Goal: Navigation & Orientation: Find specific page/section

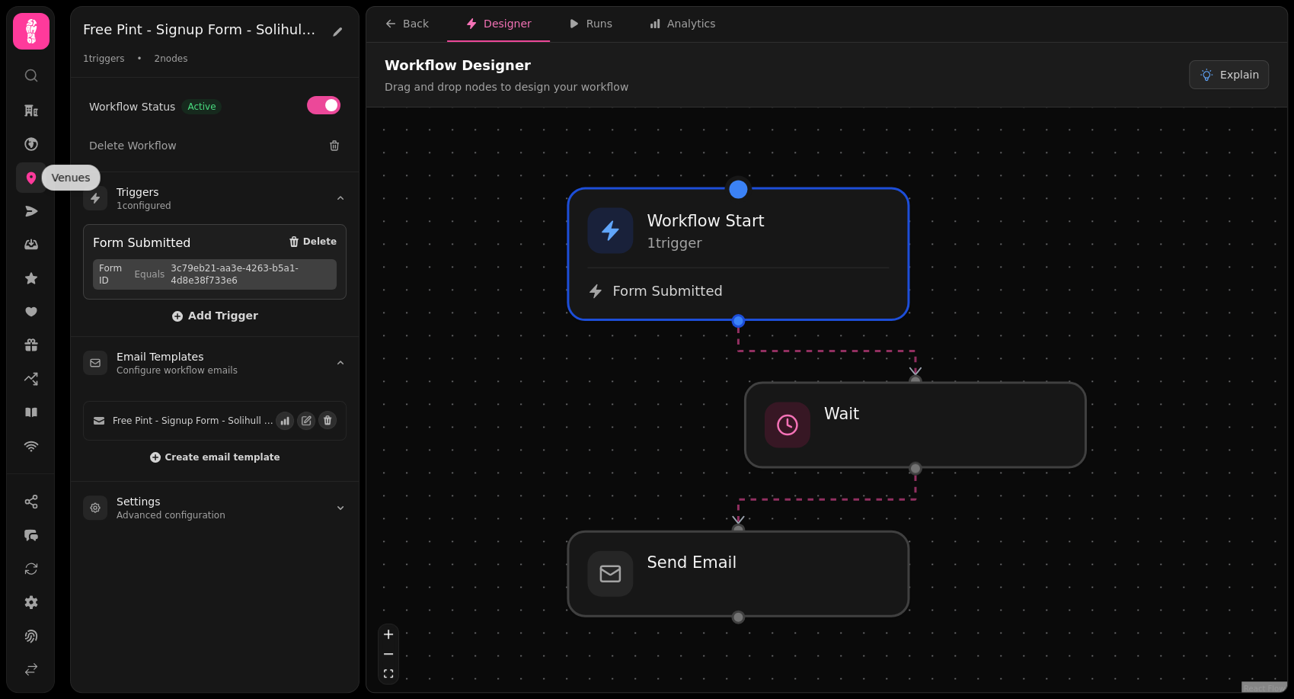
click at [27, 174] on icon at bounding box center [32, 178] width 10 height 12
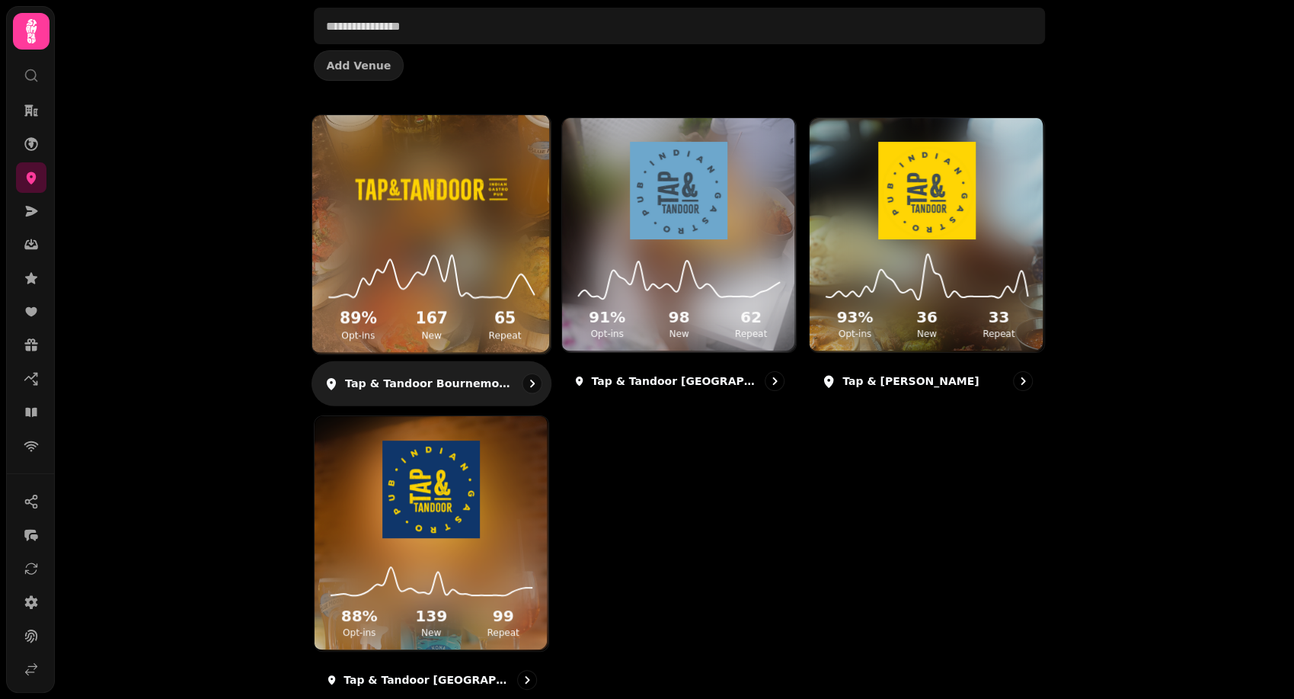
scroll to position [146, 0]
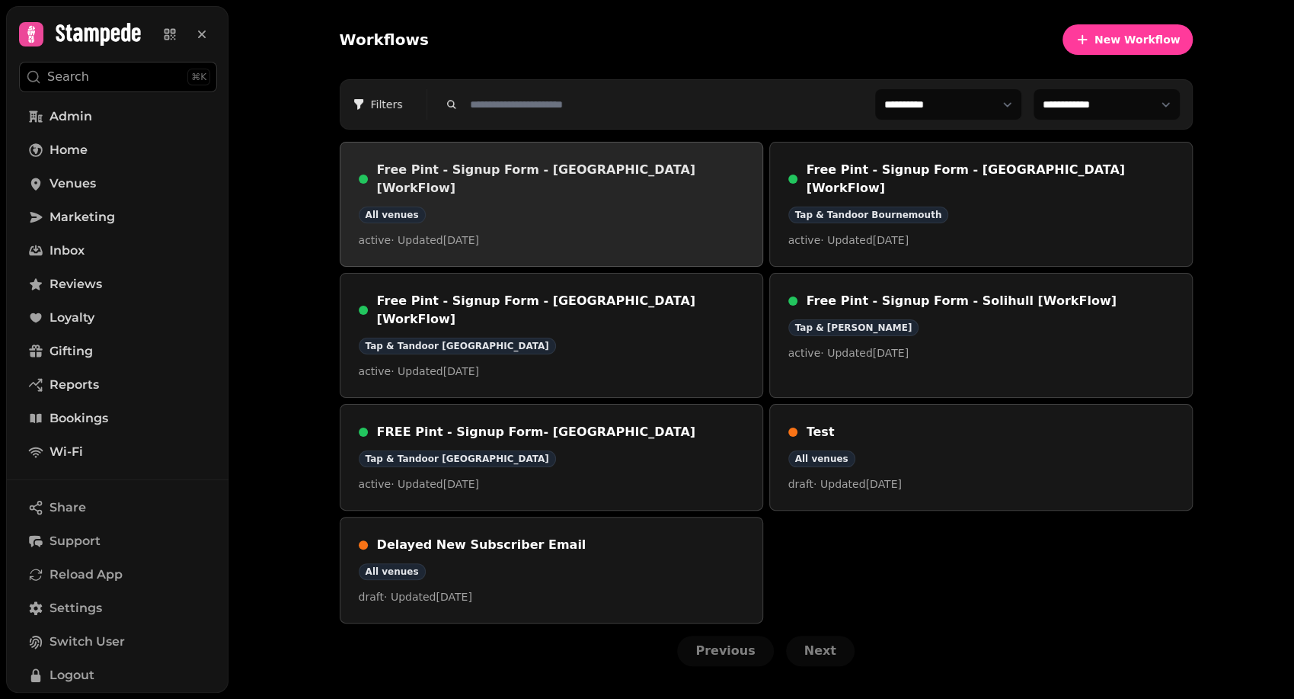
click at [640, 206] on div "All venues" at bounding box center [551, 214] width 385 height 17
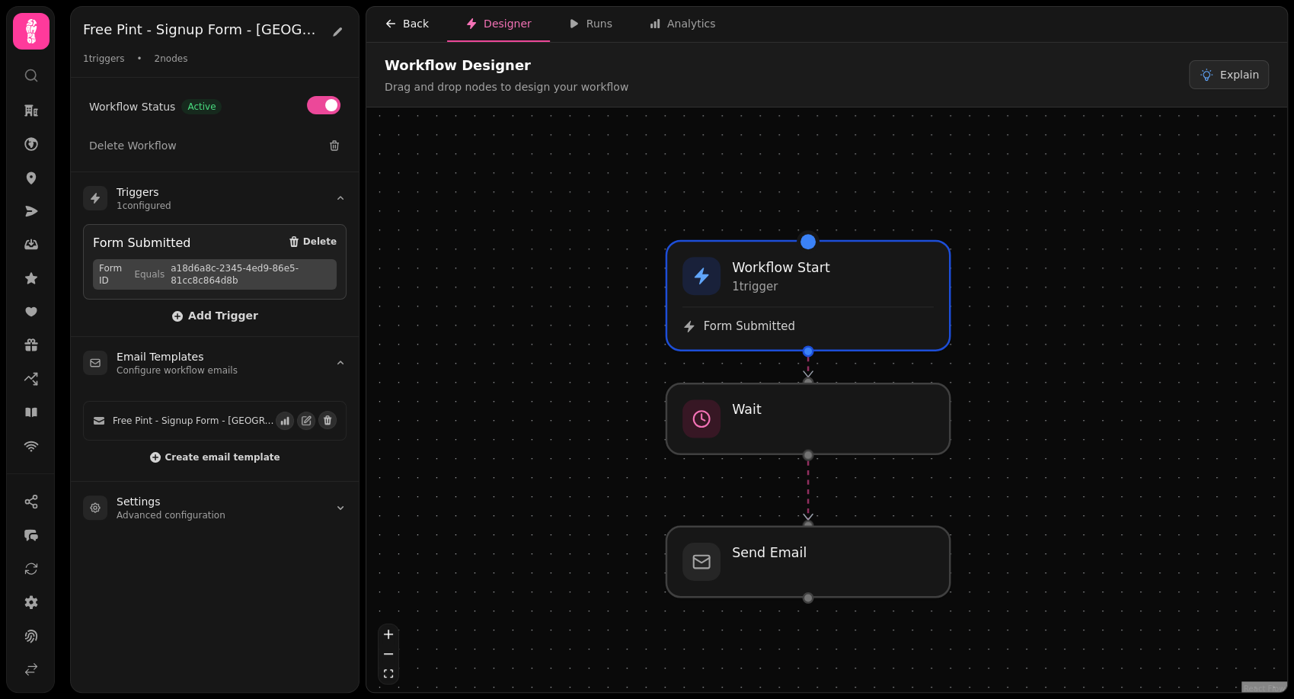
click at [405, 26] on div "Back" at bounding box center [407, 23] width 44 height 15
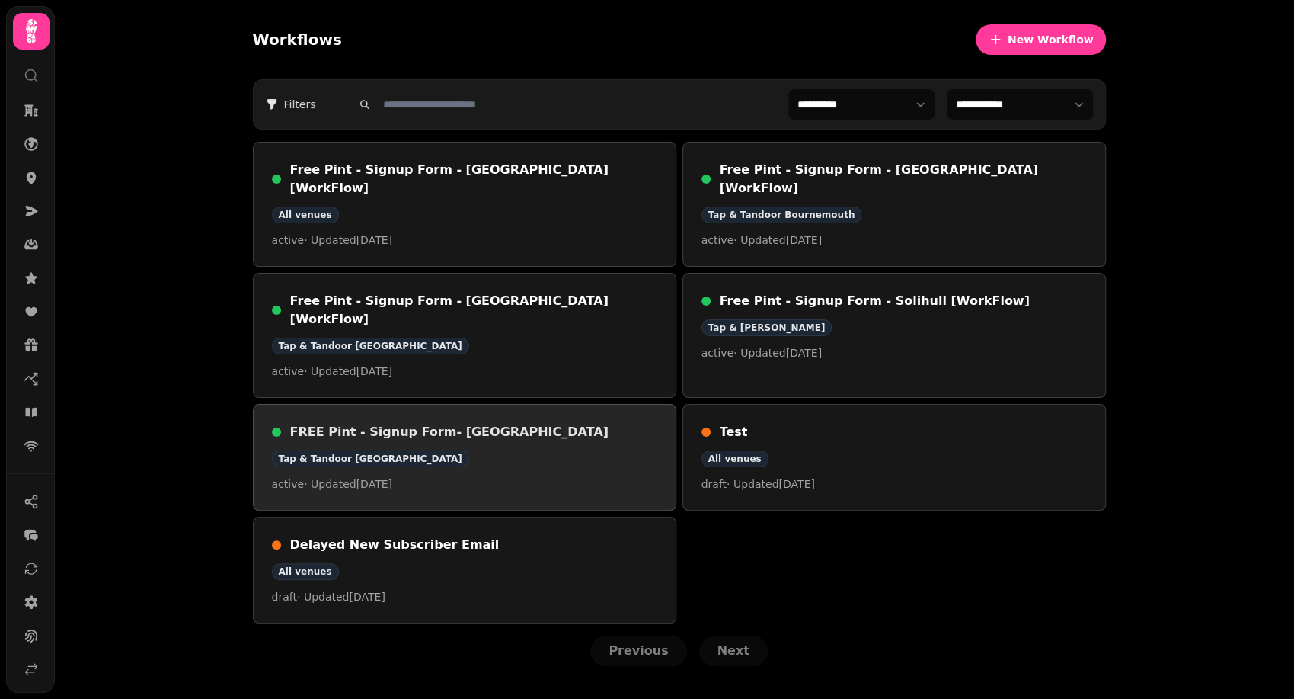
click at [535, 450] on div "Tap & Tandoor Southampton" at bounding box center [464, 458] width 385 height 17
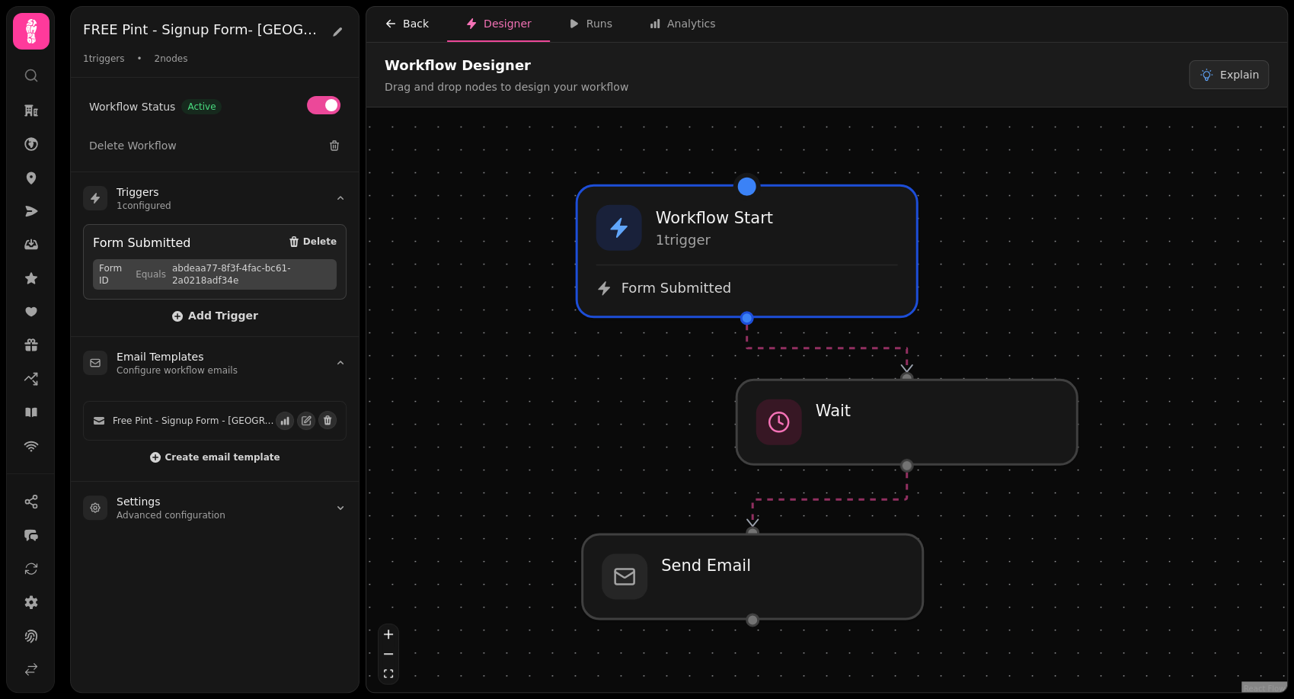
click at [401, 21] on div "Back" at bounding box center [407, 23] width 44 height 15
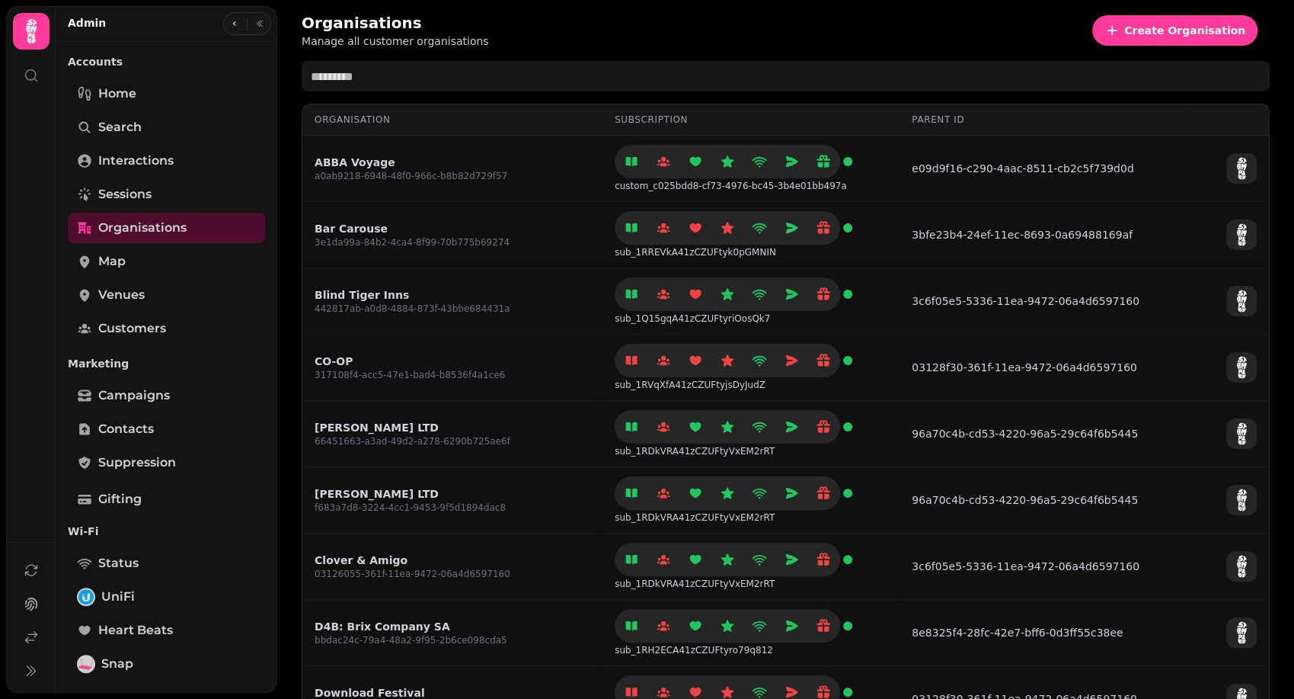
scroll to position [347, 0]
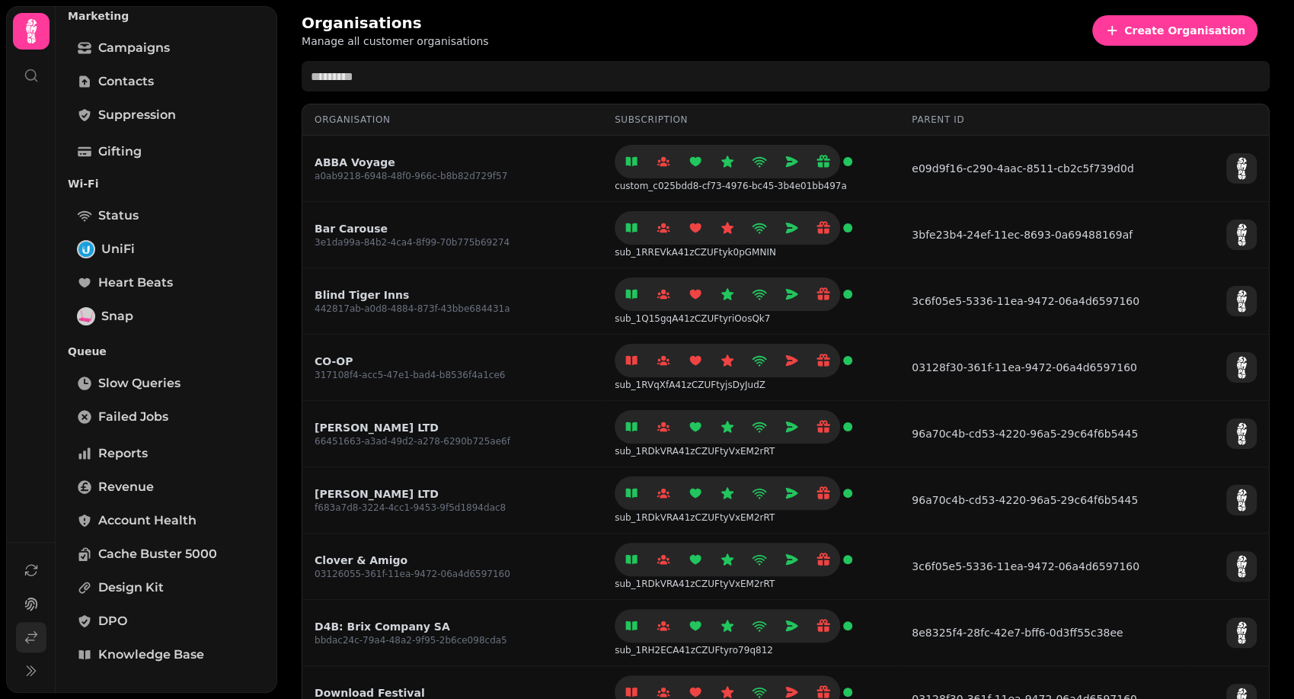
click at [34, 627] on link at bounding box center [31, 637] width 30 height 30
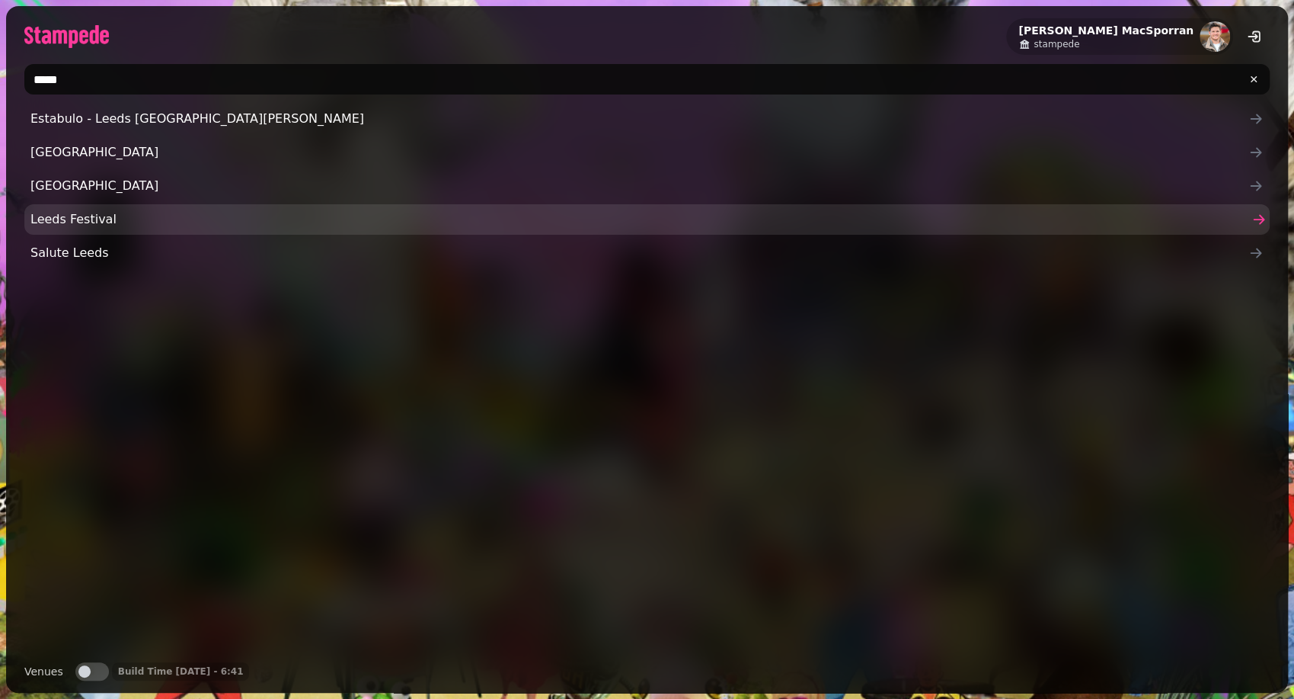
type input "*****"
click at [86, 219] on span "Leeds Festival" at bounding box center [639, 219] width 1218 height 18
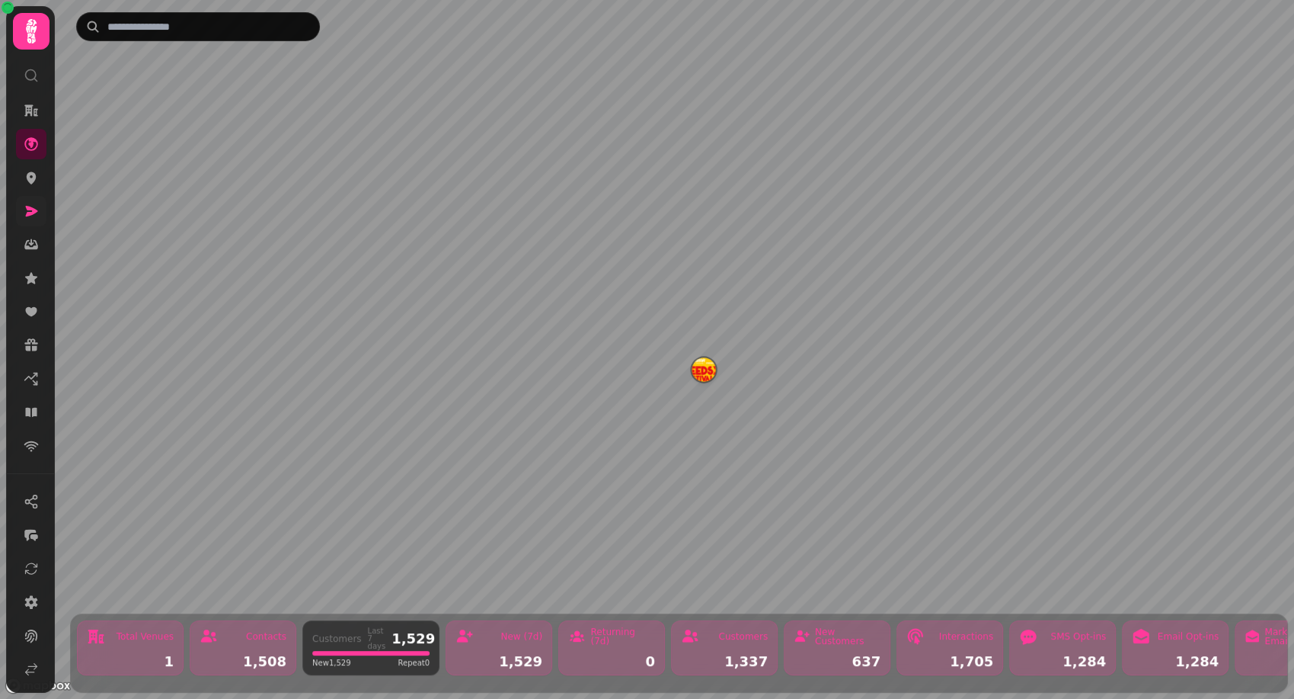
click at [44, 220] on link at bounding box center [31, 211] width 30 height 30
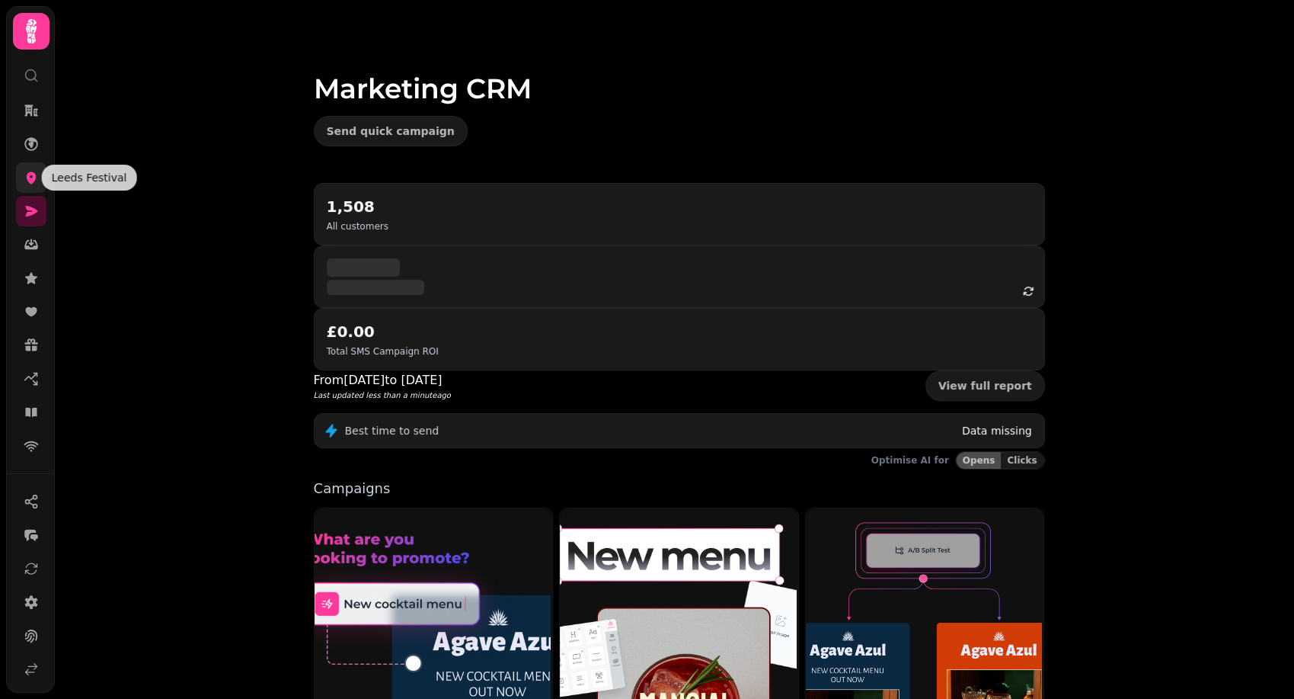
click at [28, 179] on icon at bounding box center [32, 178] width 10 height 12
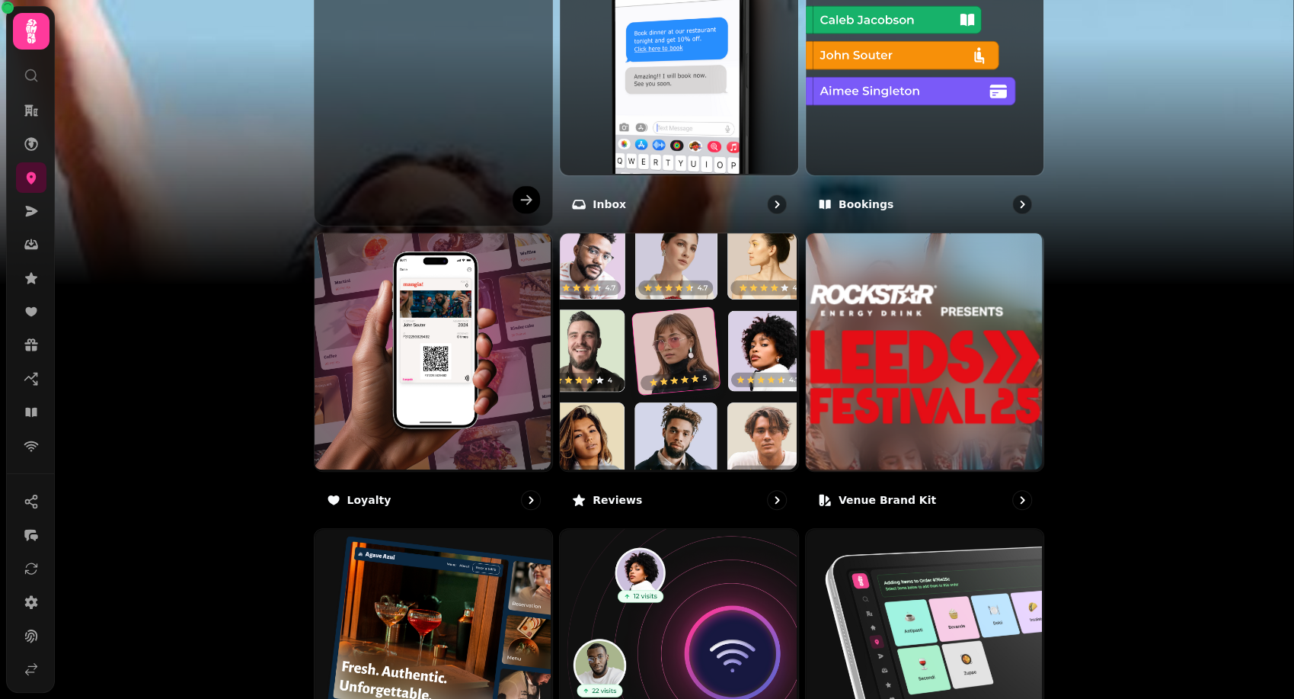
scroll to position [844, 0]
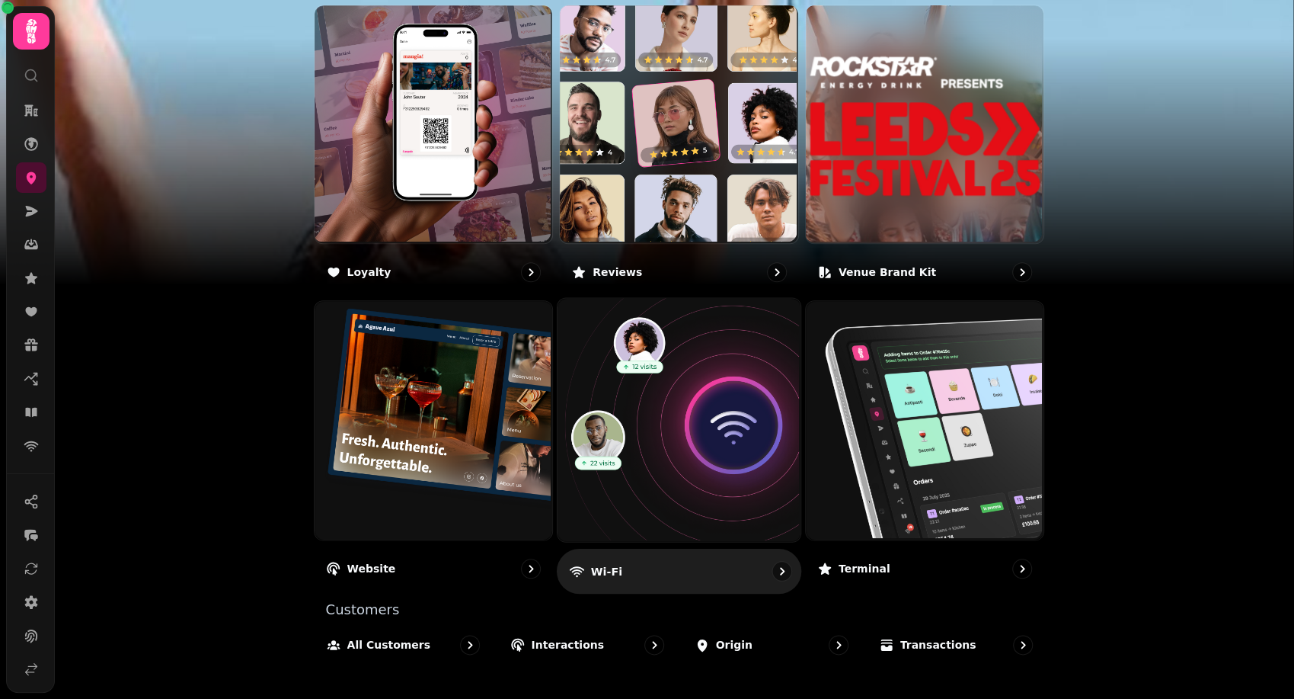
click at [718, 450] on img at bounding box center [677, 418] width 243 height 243
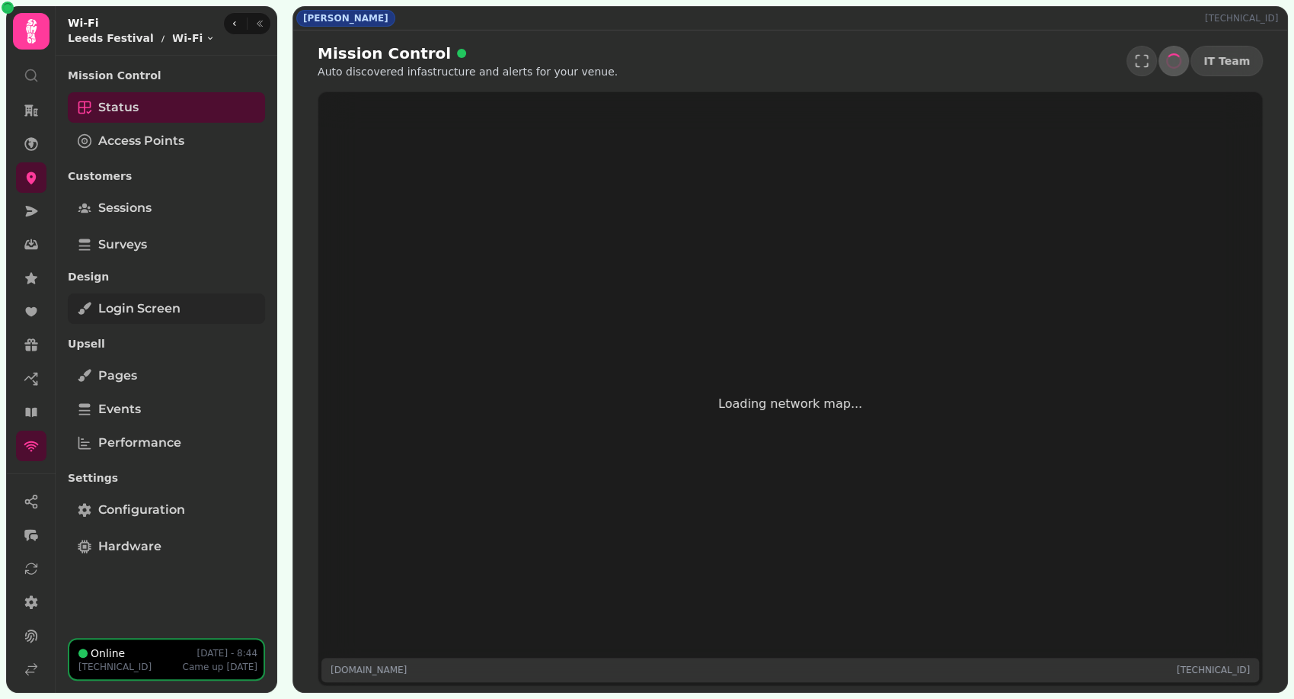
click at [165, 313] on span "Login screen" at bounding box center [139, 308] width 82 height 18
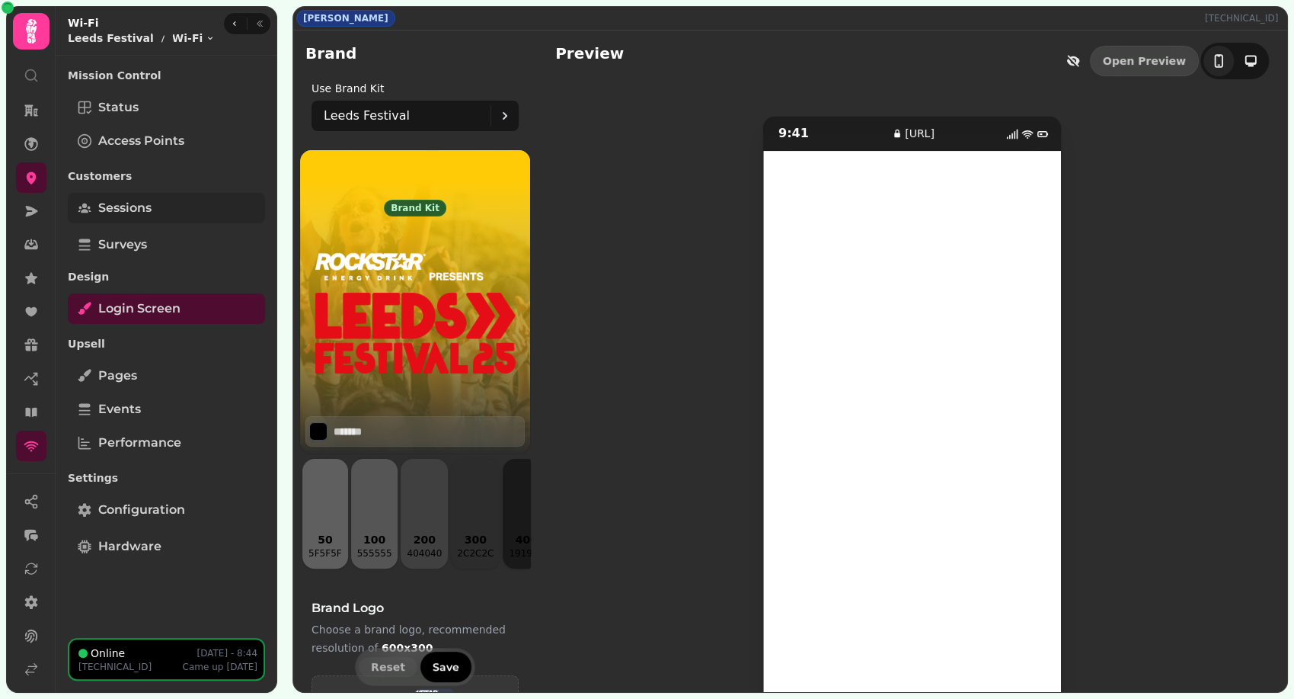
click at [179, 212] on link "Sessions" at bounding box center [166, 208] width 197 height 30
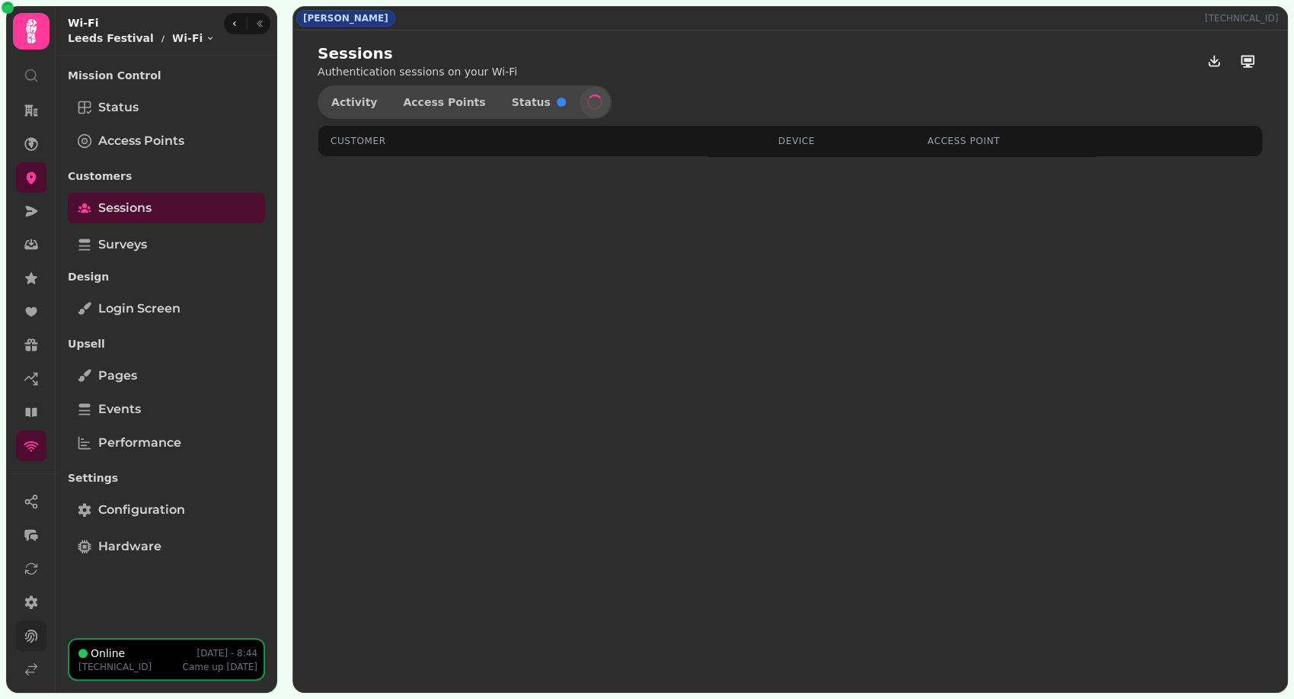
select select "**"
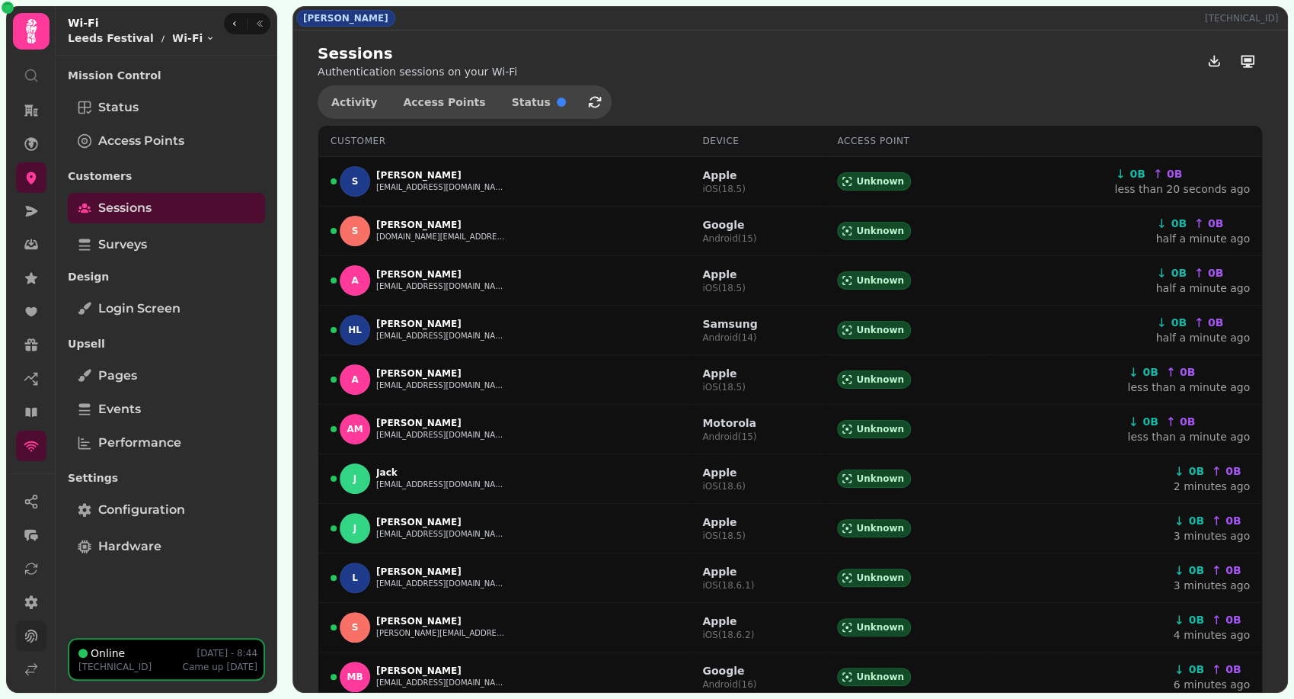
scroll to position [73, 0]
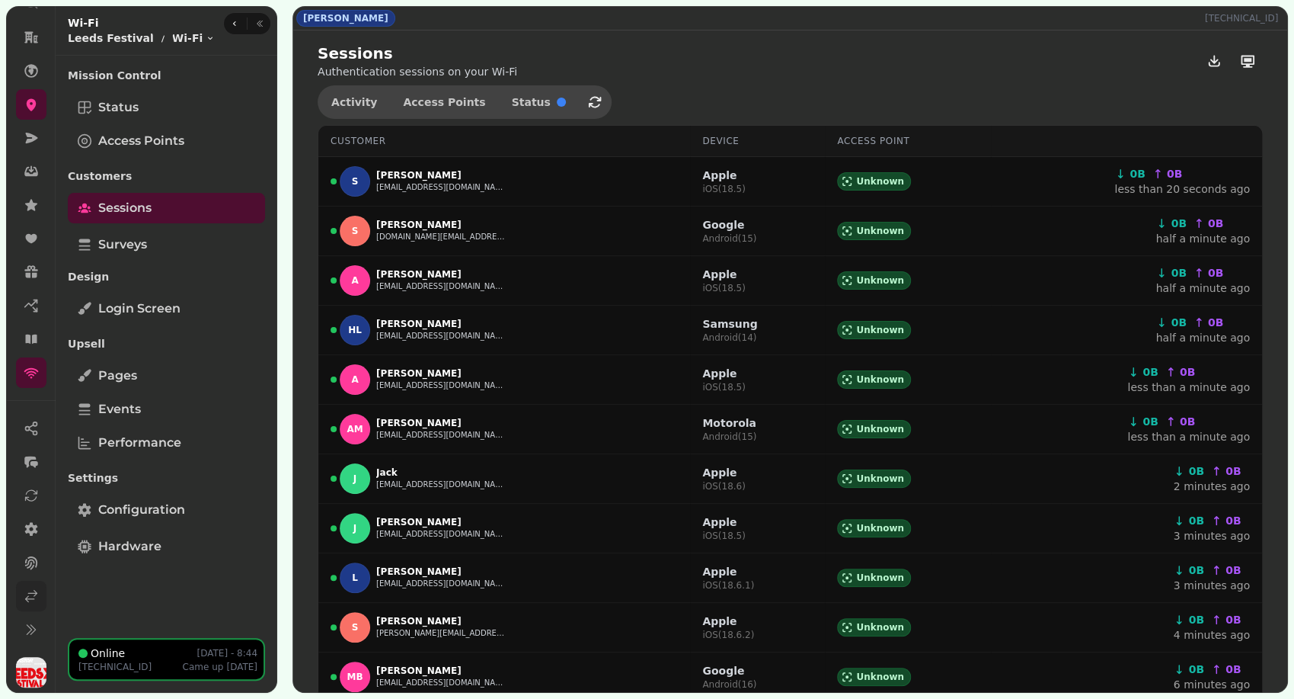
click at [32, 591] on icon at bounding box center [31, 595] width 11 height 11
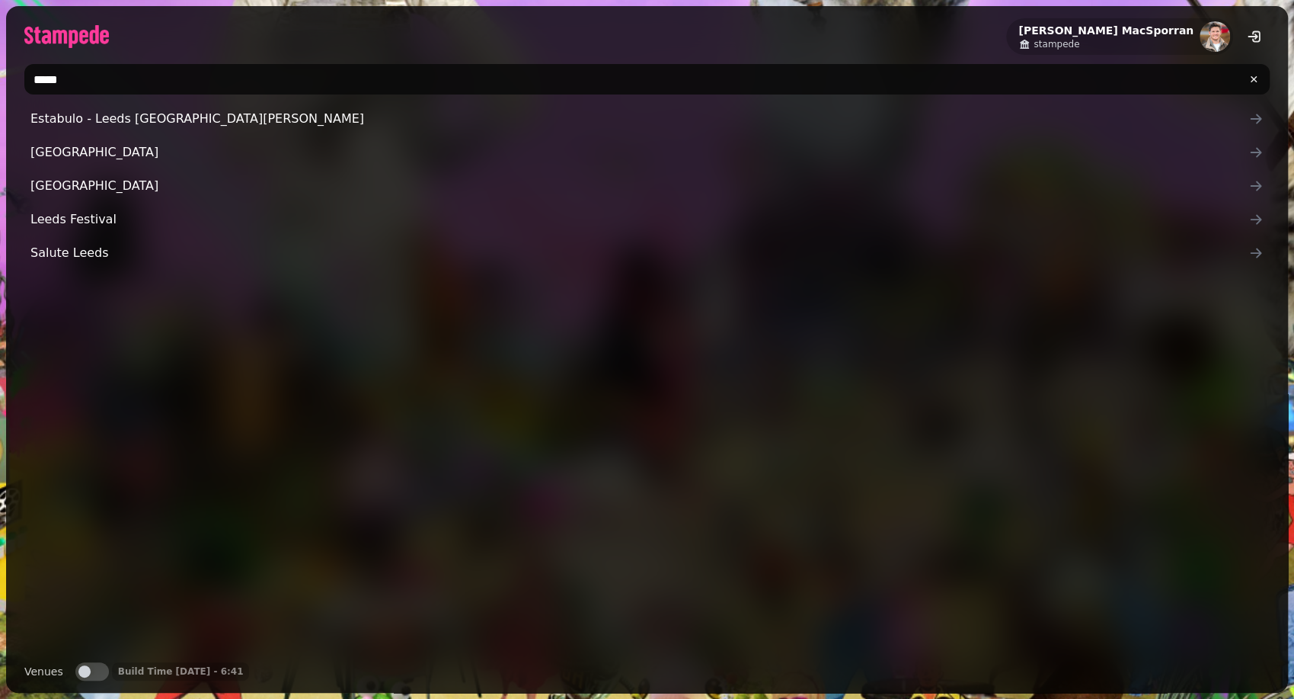
click at [84, 76] on input "*****" at bounding box center [647, 79] width 1246 height 30
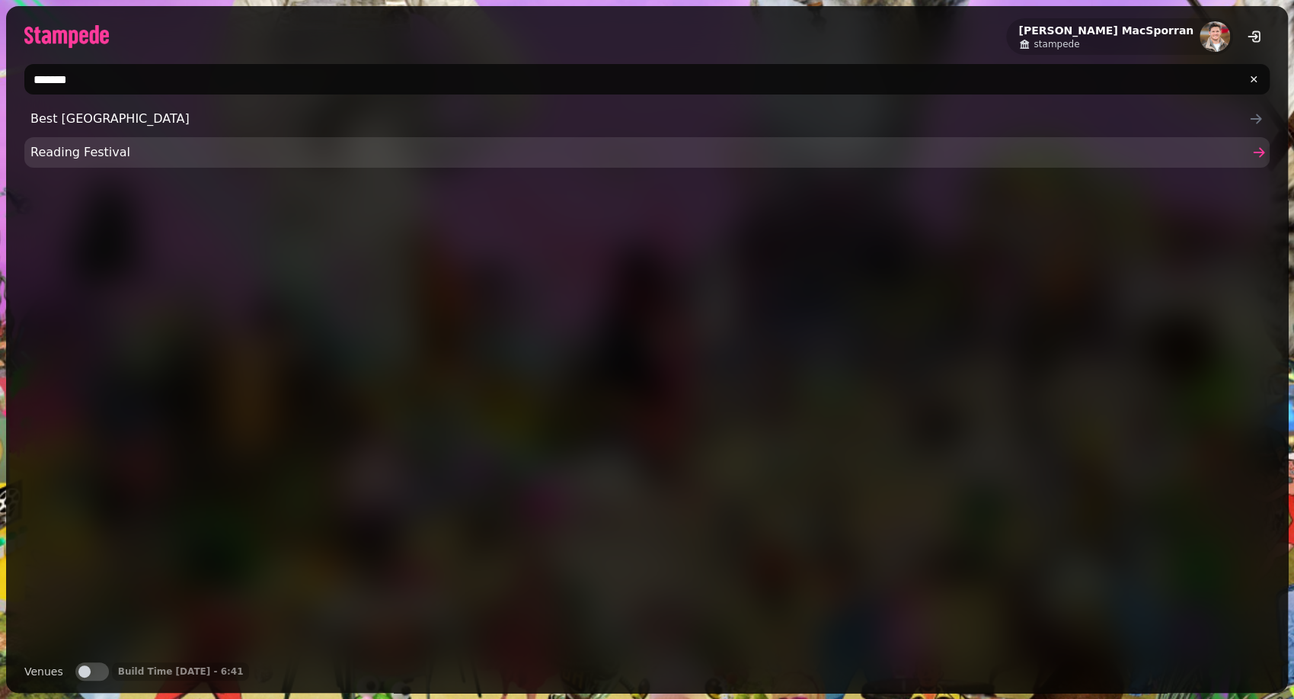
type input "*******"
click at [75, 149] on span "Reading Festival" at bounding box center [639, 152] width 1218 height 18
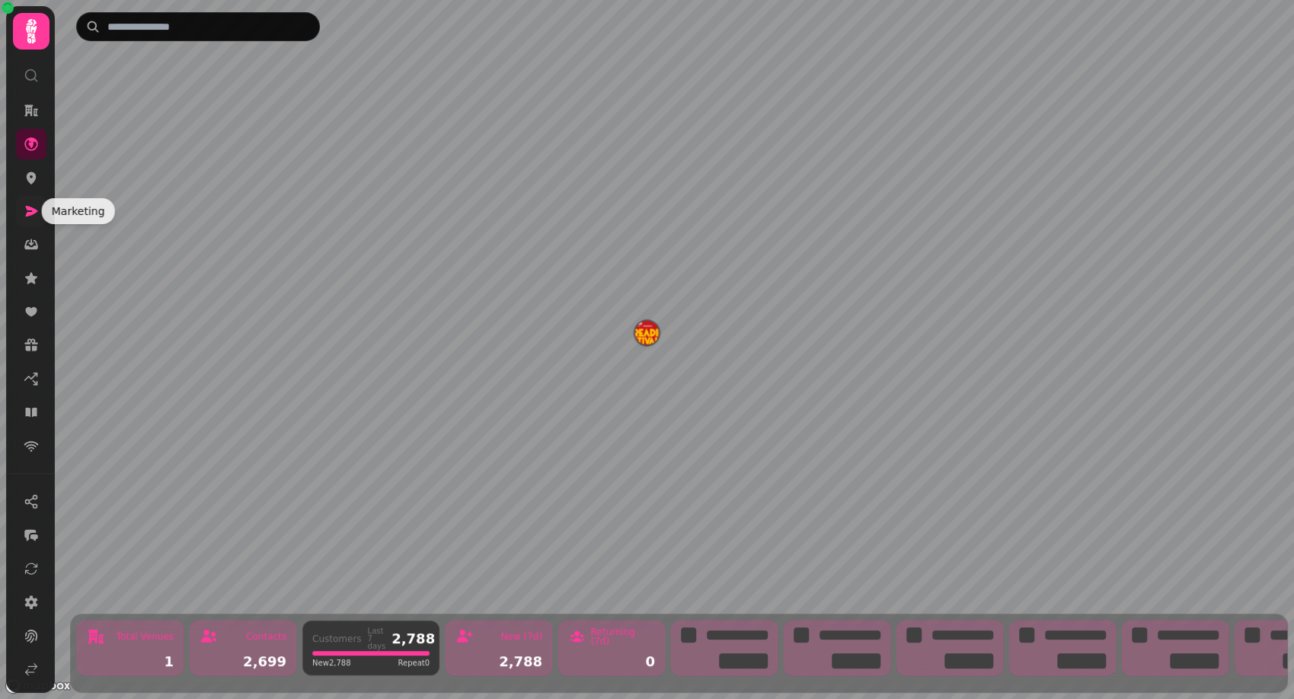
click at [34, 207] on icon at bounding box center [31, 210] width 15 height 15
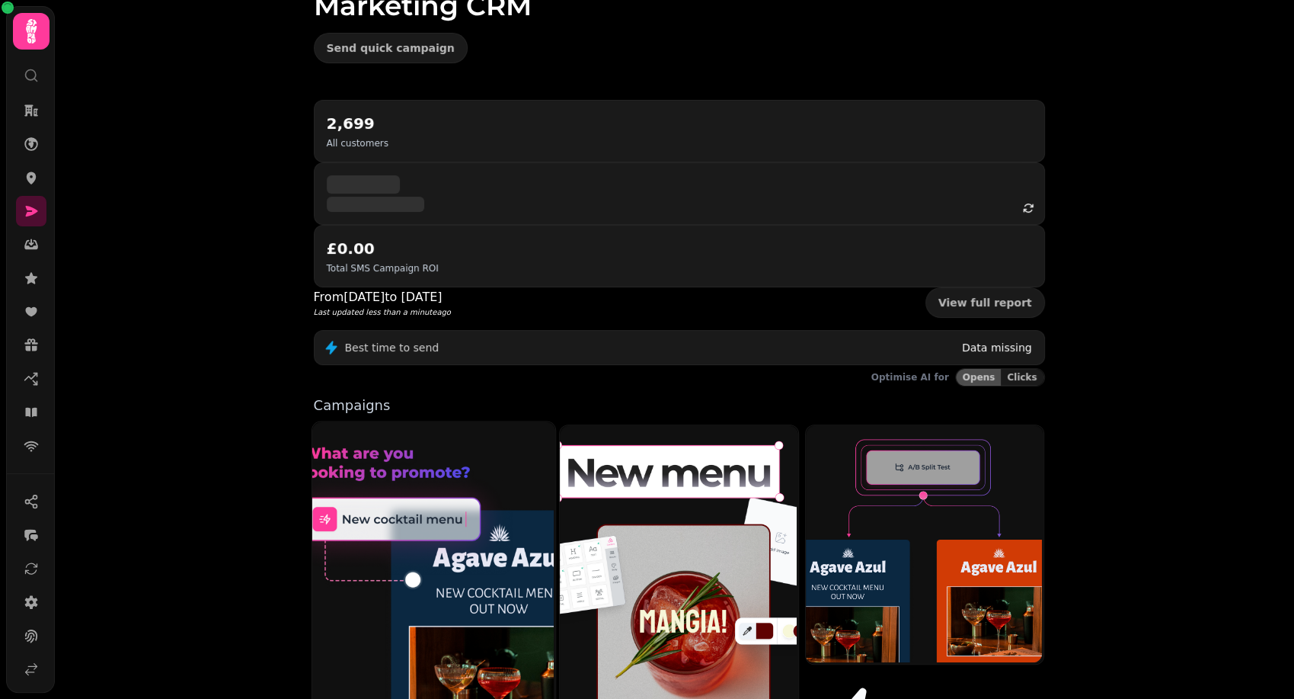
scroll to position [248, 0]
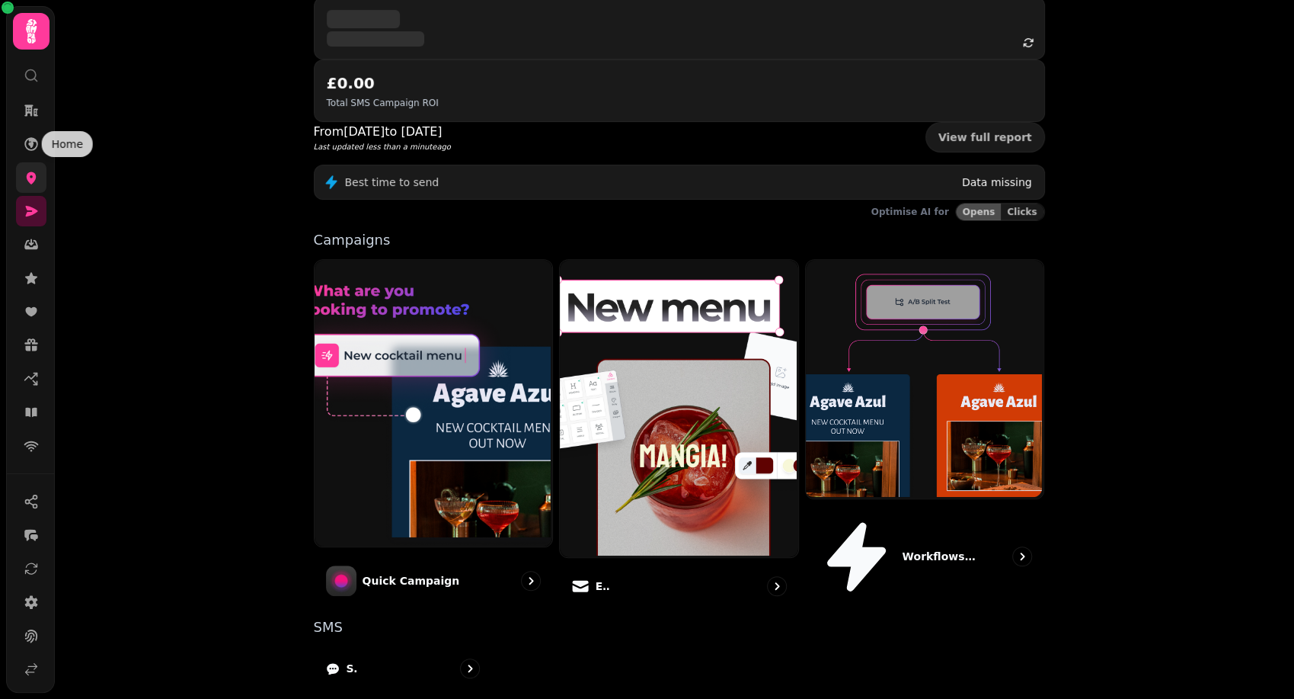
click at [24, 165] on link at bounding box center [31, 177] width 30 height 30
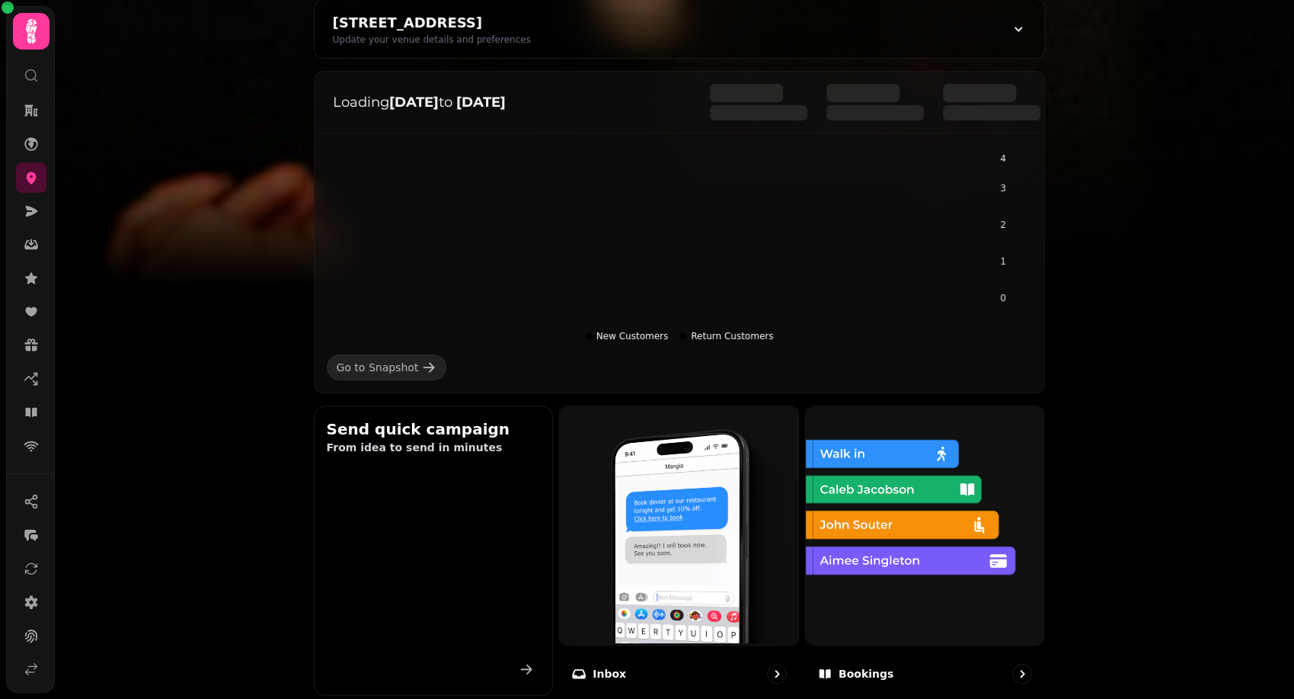
scroll to position [844, 0]
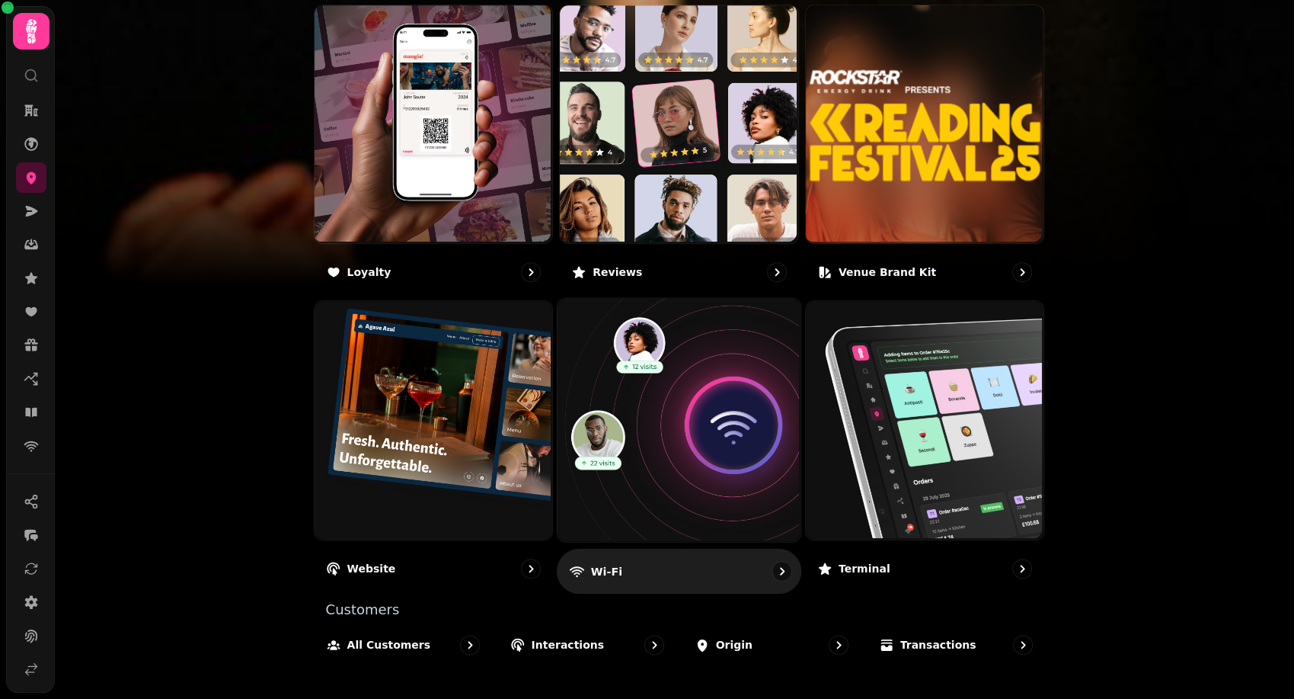
click at [683, 454] on img at bounding box center [677, 418] width 243 height 243
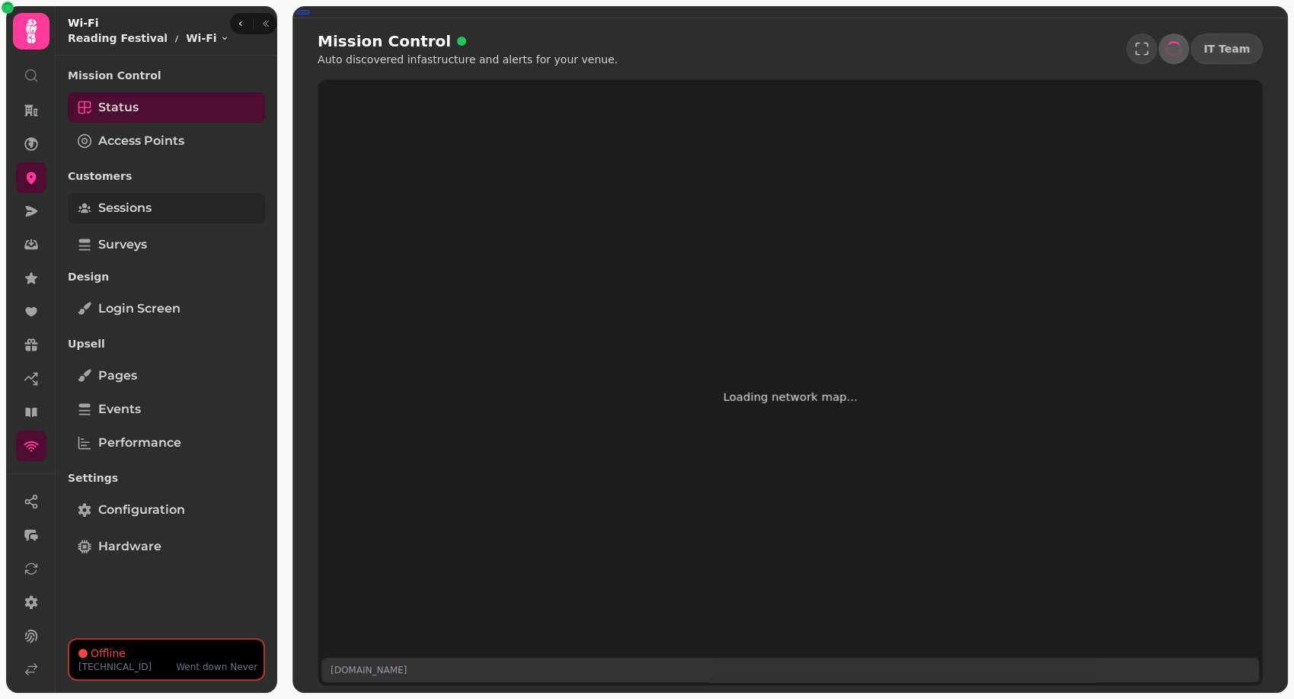
click at [171, 208] on link "Sessions" at bounding box center [166, 208] width 197 height 30
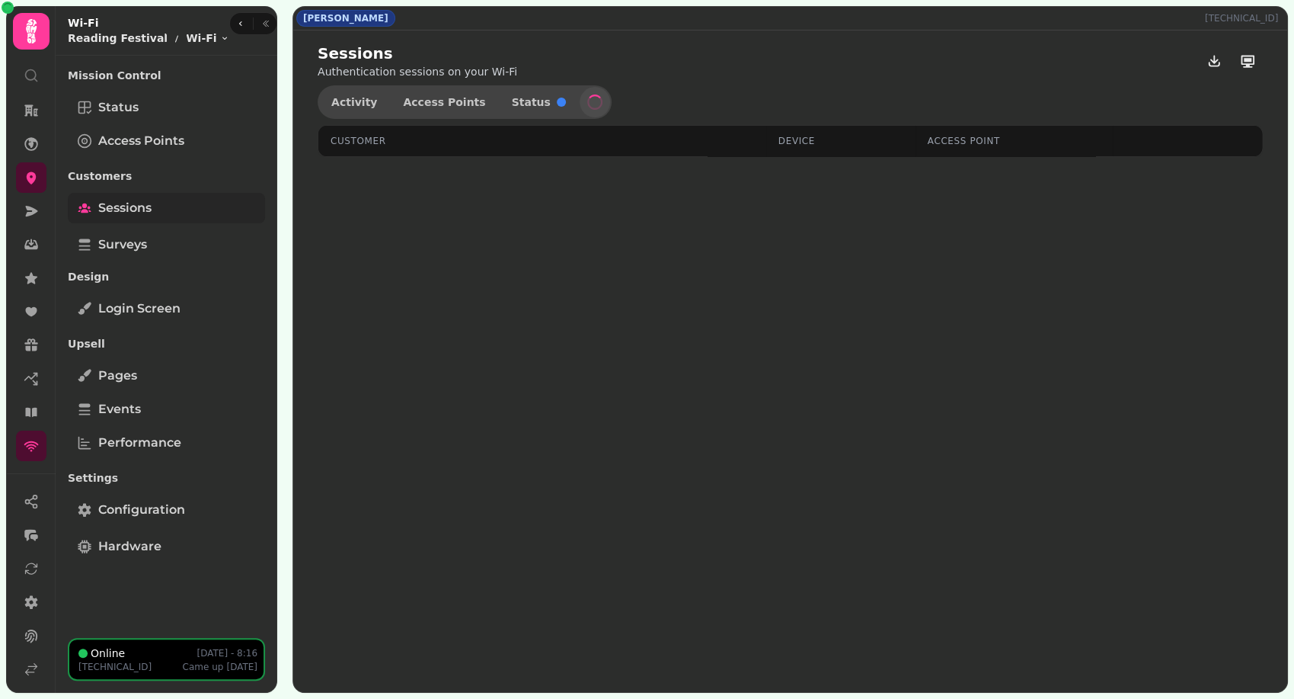
select select "**"
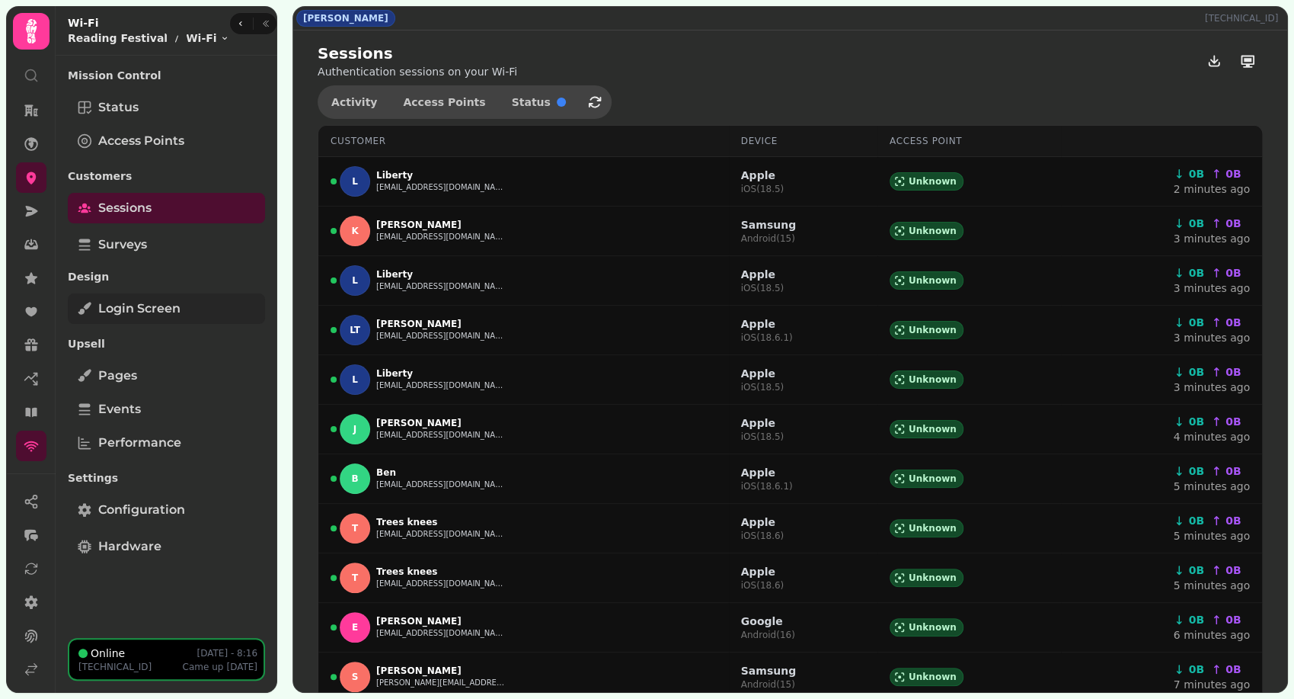
click at [177, 313] on span "Login screen" at bounding box center [139, 308] width 82 height 18
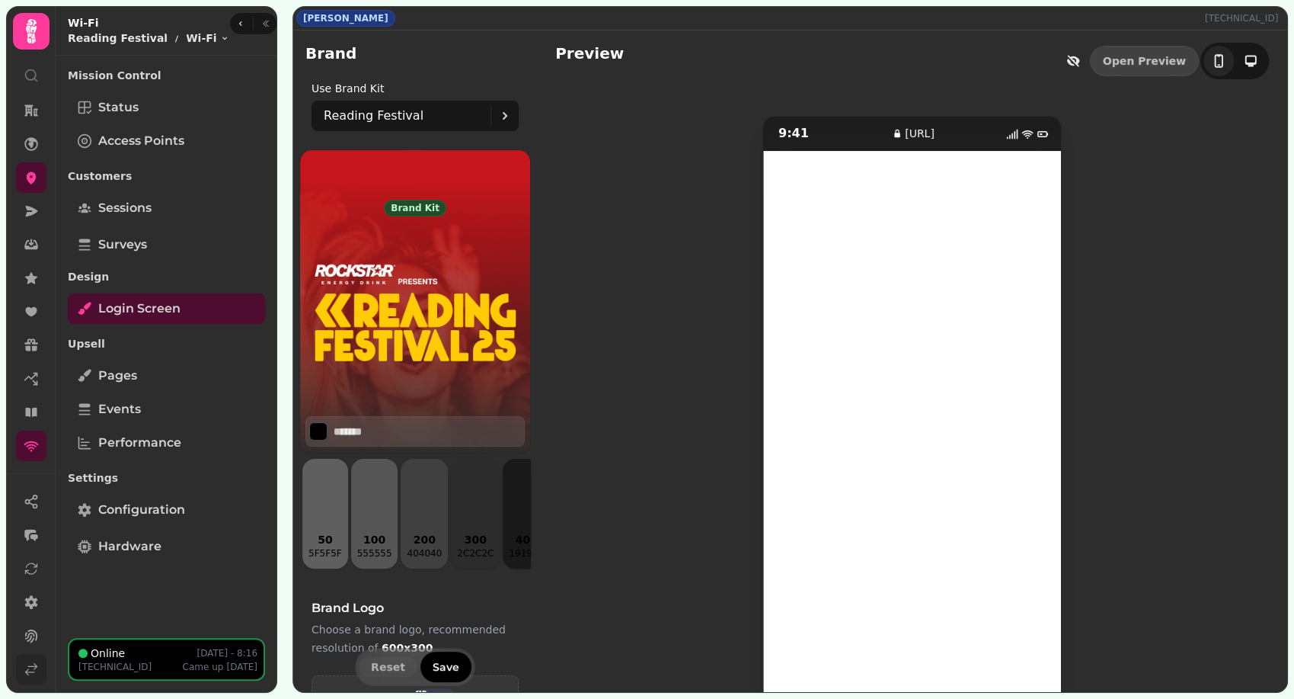
click at [32, 676] on link at bounding box center [31, 669] width 30 height 30
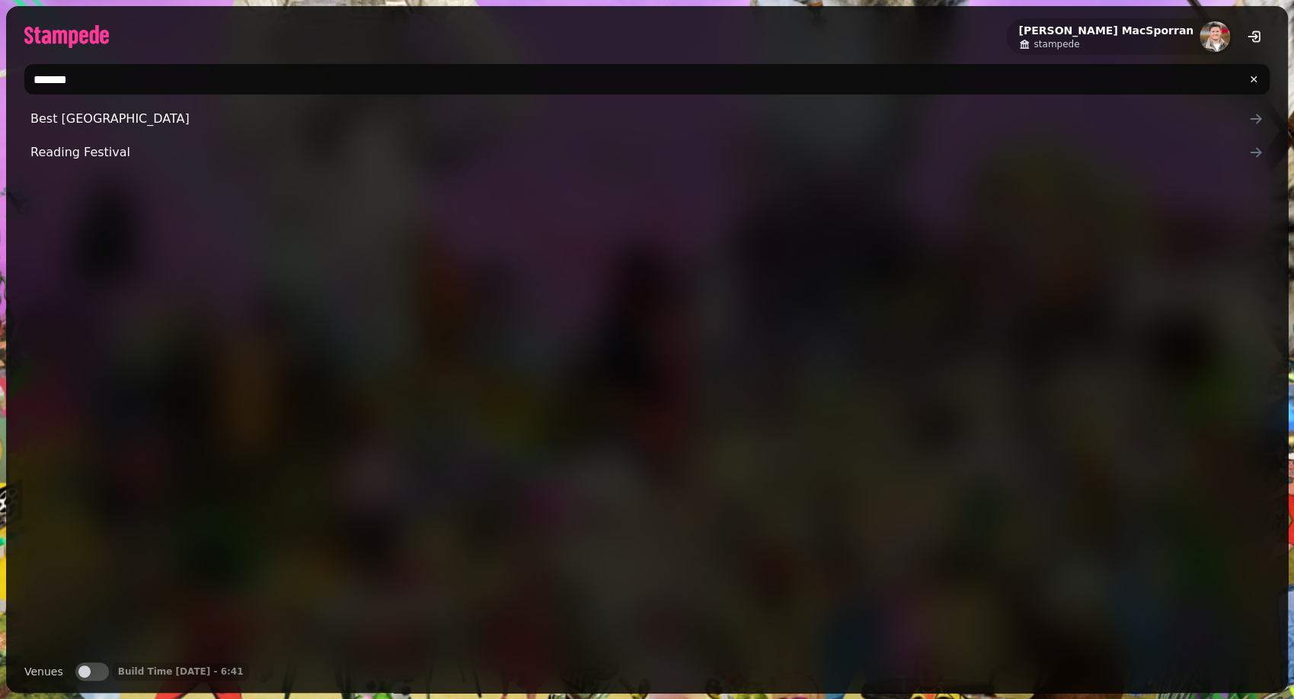
click at [91, 91] on input "*******" at bounding box center [647, 79] width 1246 height 30
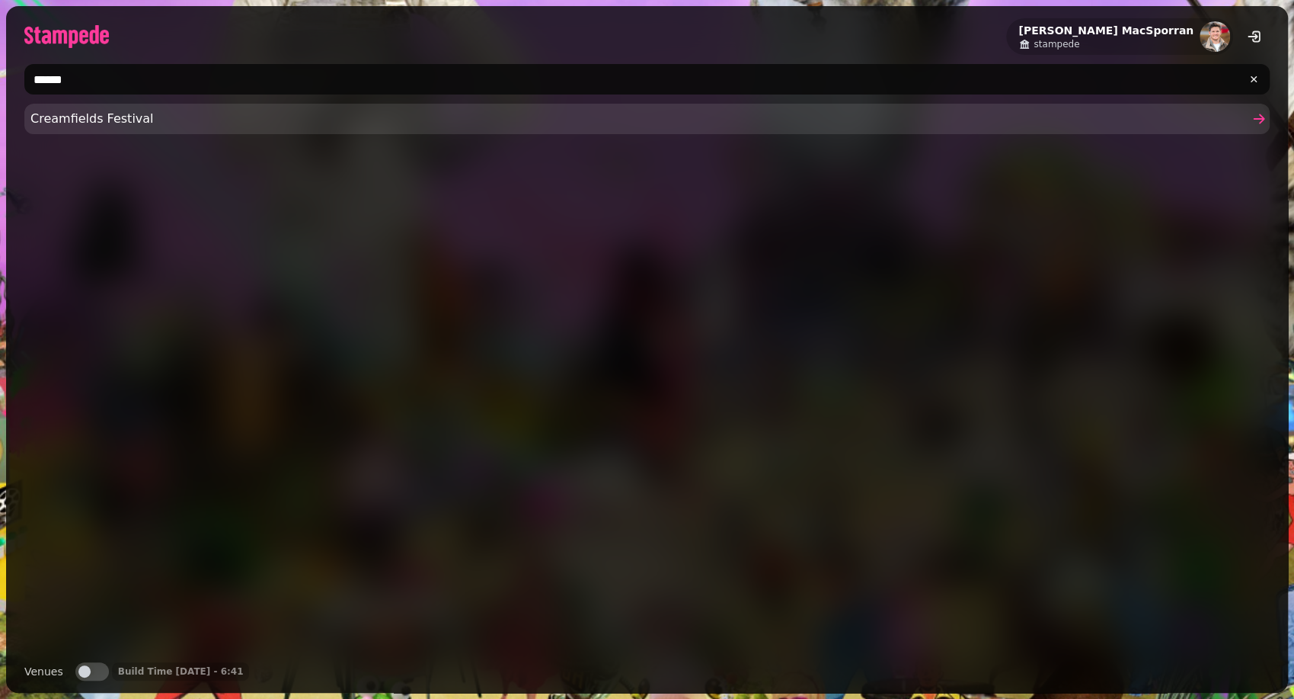
type input "******"
click at [96, 129] on link "Creamfields Festival" at bounding box center [647, 119] width 1246 height 30
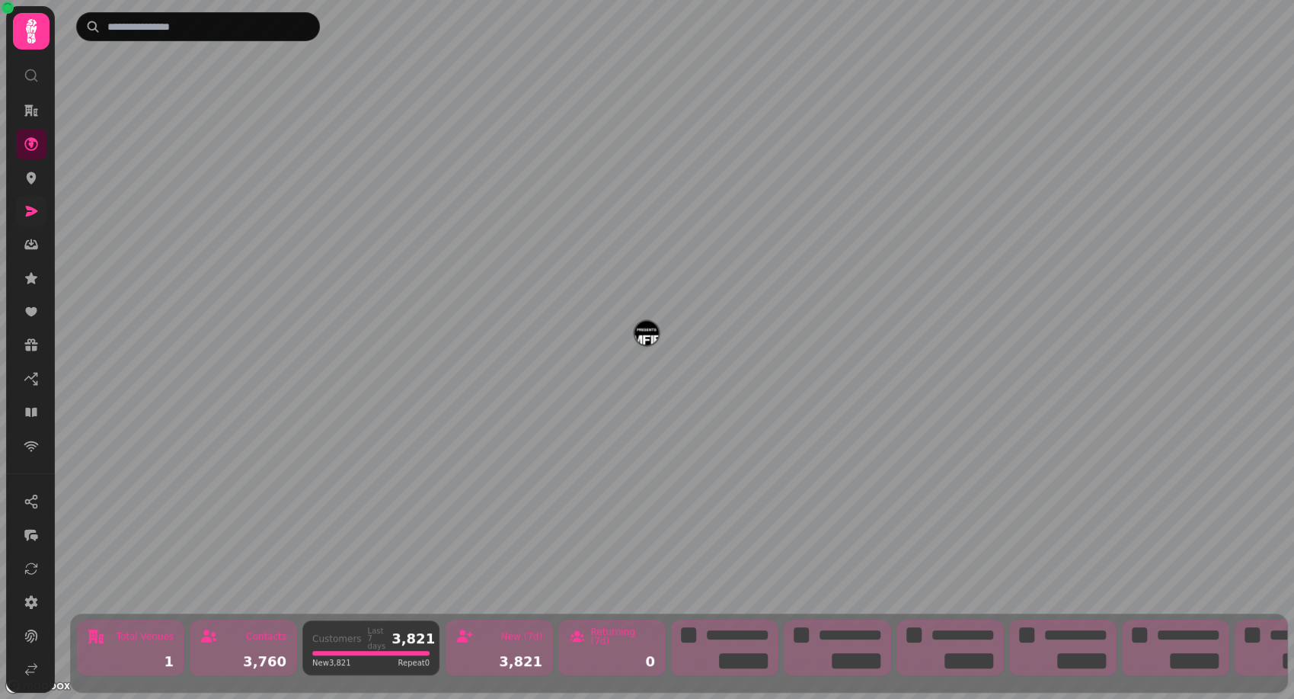
click at [34, 217] on icon at bounding box center [31, 210] width 15 height 15
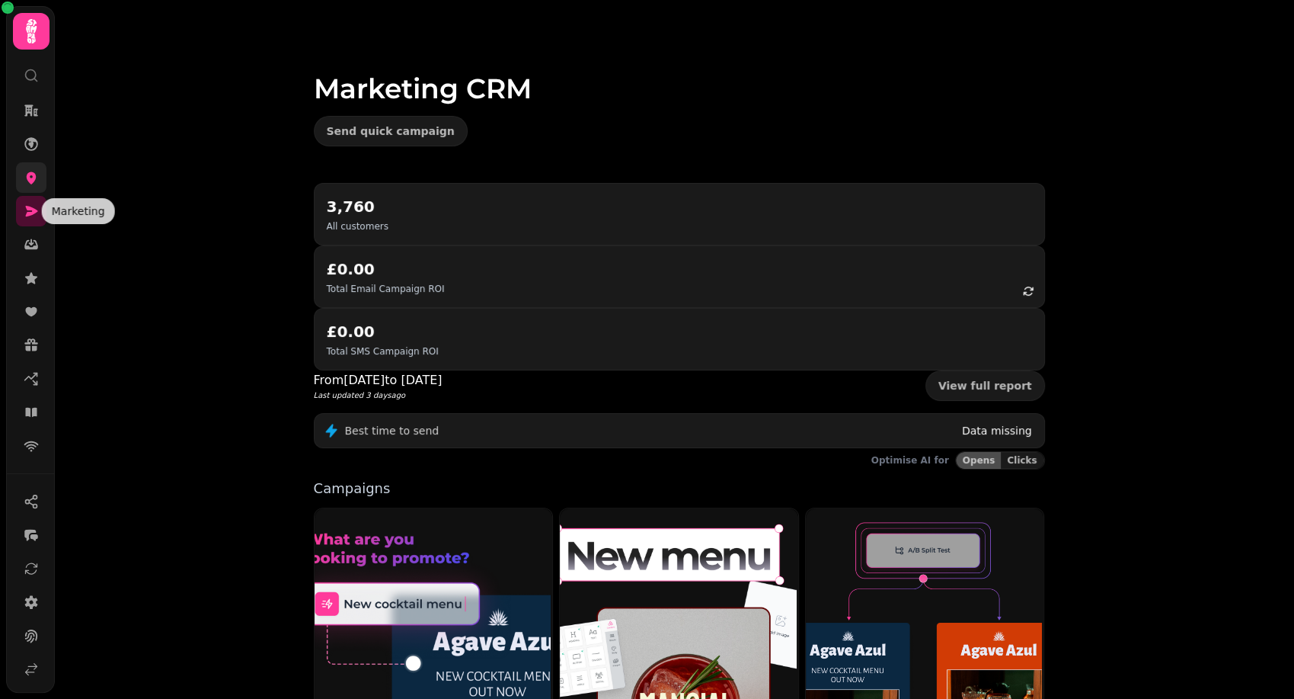
click at [27, 190] on link at bounding box center [31, 177] width 30 height 30
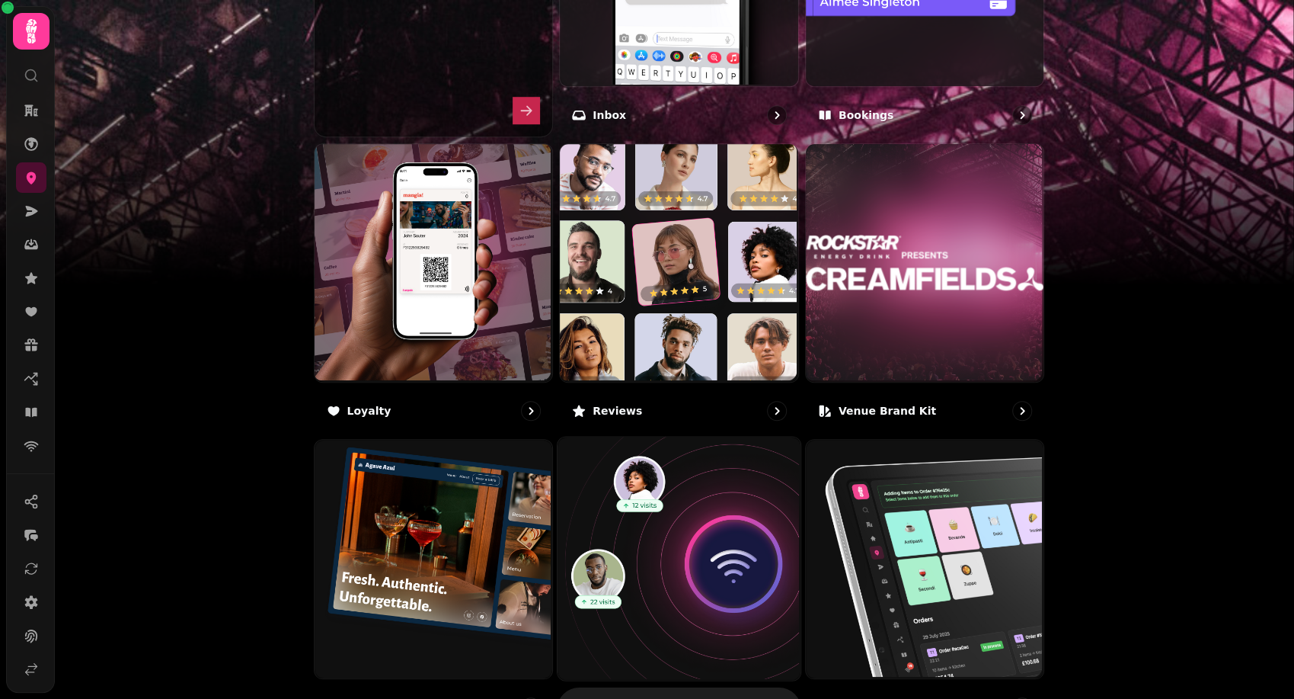
scroll to position [844, 0]
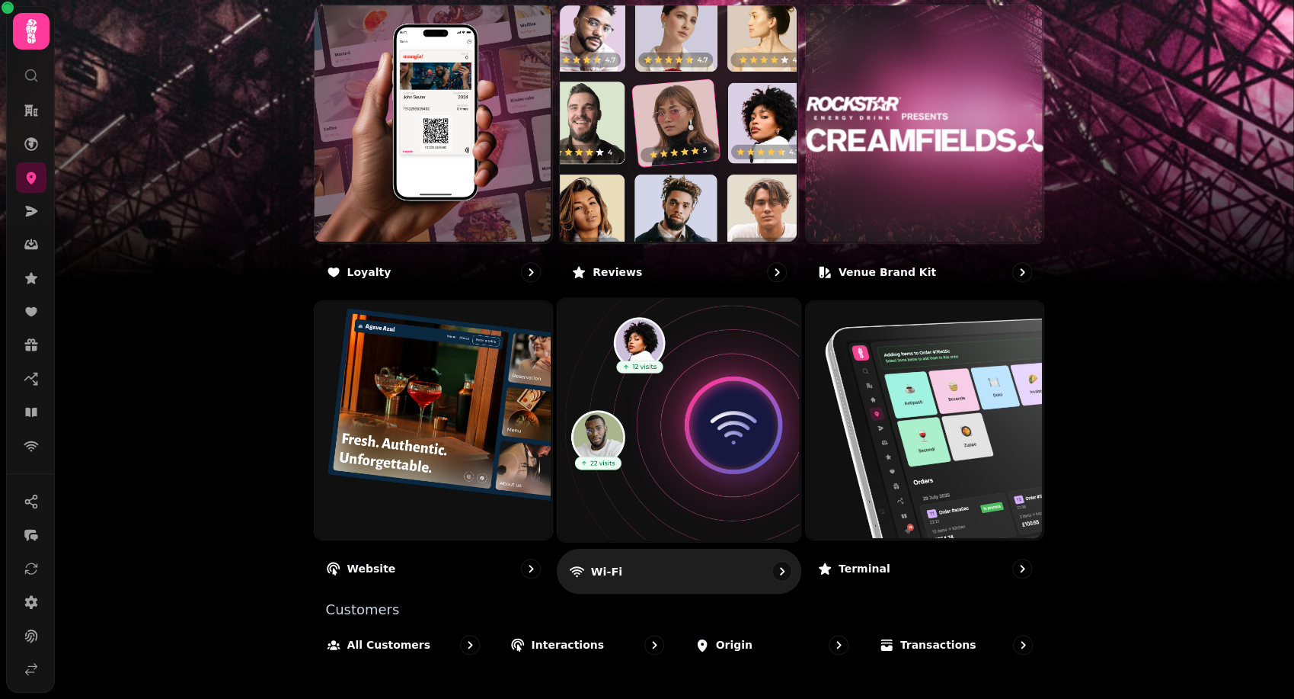
click at [743, 411] on img at bounding box center [677, 418] width 243 height 243
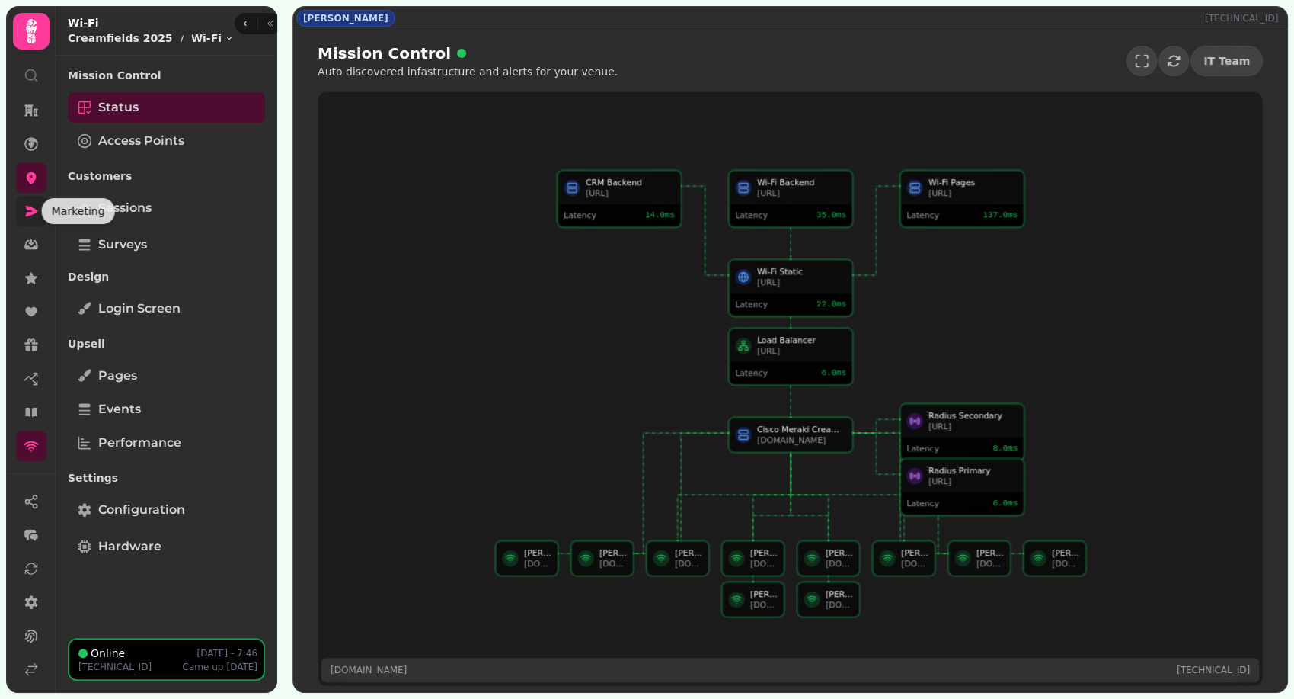
click at [36, 209] on icon at bounding box center [32, 211] width 12 height 11
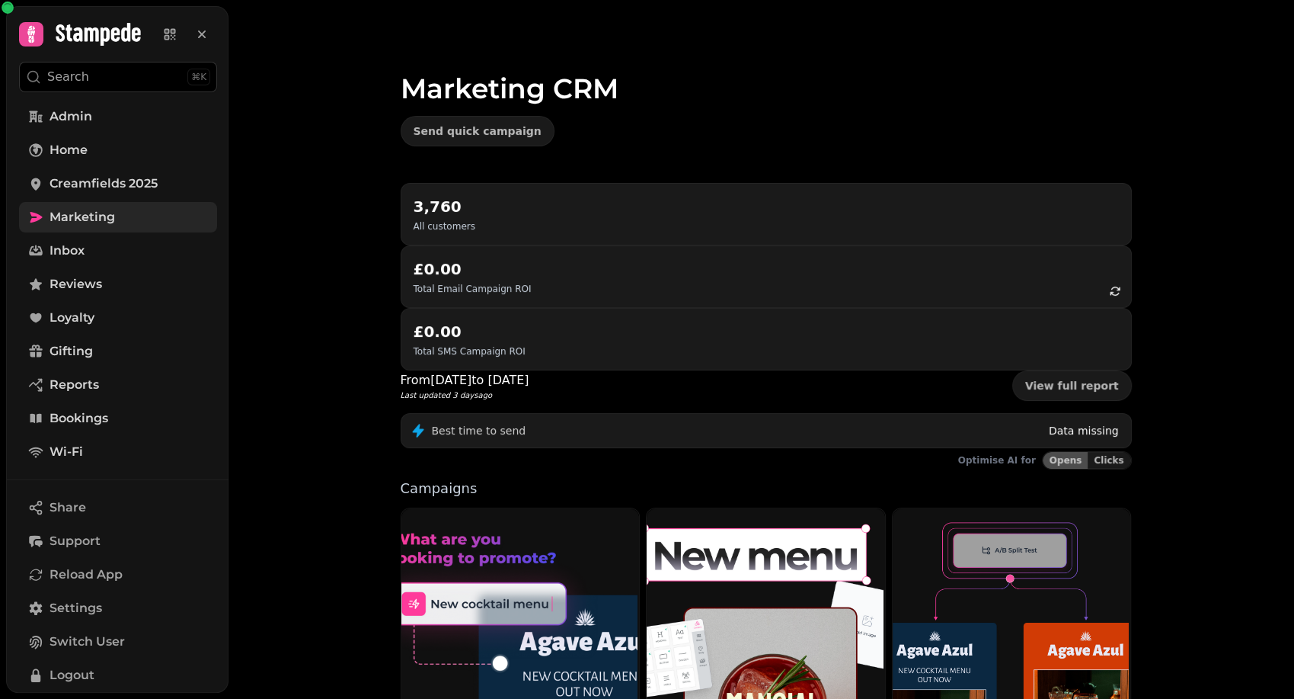
scroll to position [248, 0]
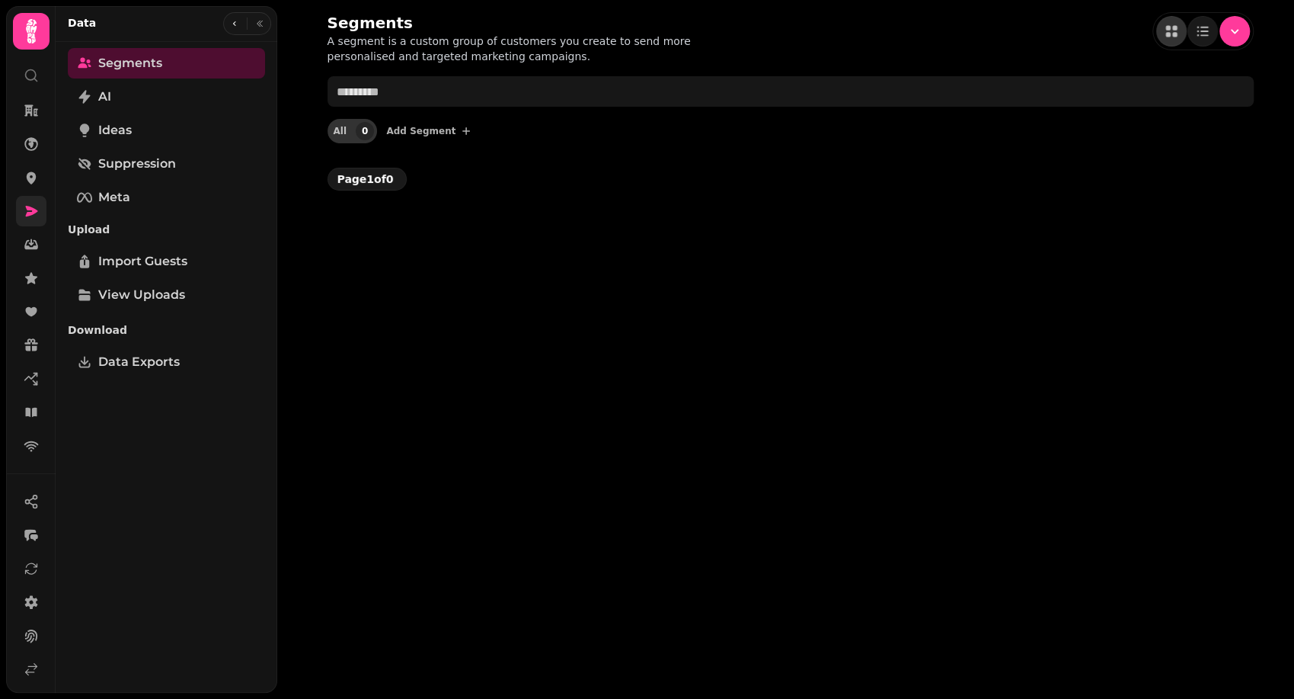
click at [363, 135] on span "0" at bounding box center [365, 131] width 18 height 18
click at [178, 124] on link "Ideas" at bounding box center [166, 130] width 197 height 30
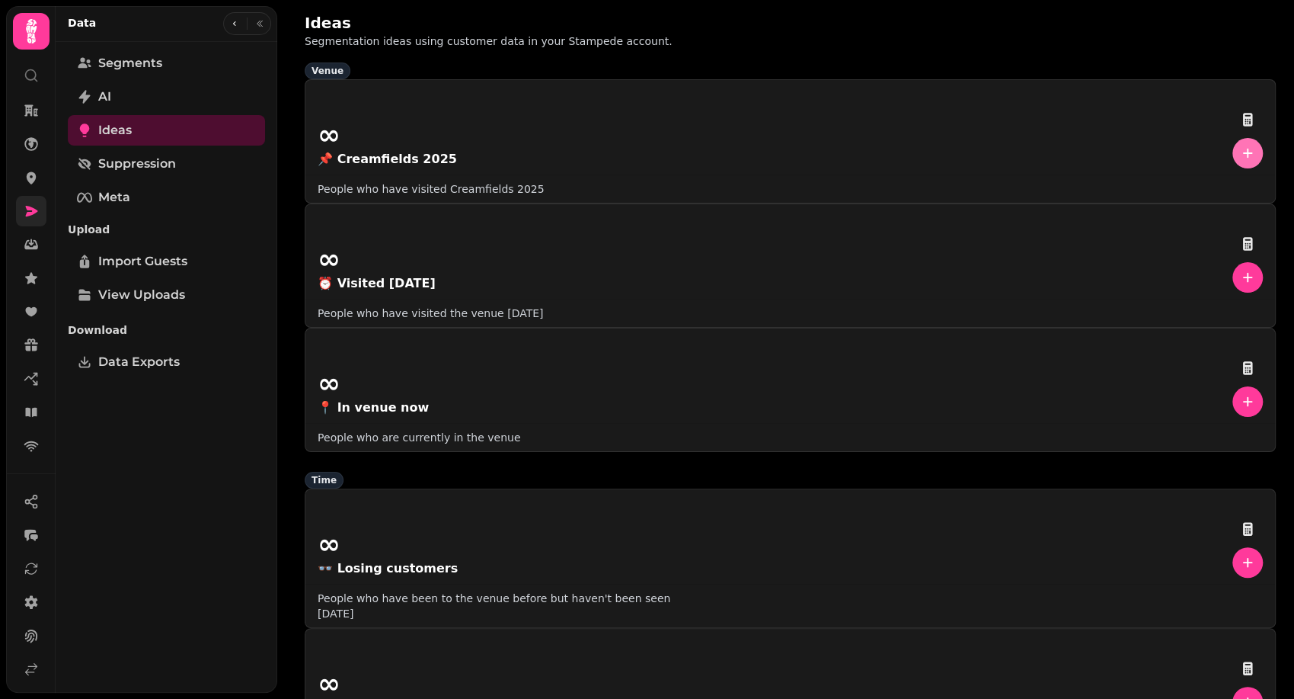
click at [1233, 167] on button "button" at bounding box center [1248, 153] width 30 height 30
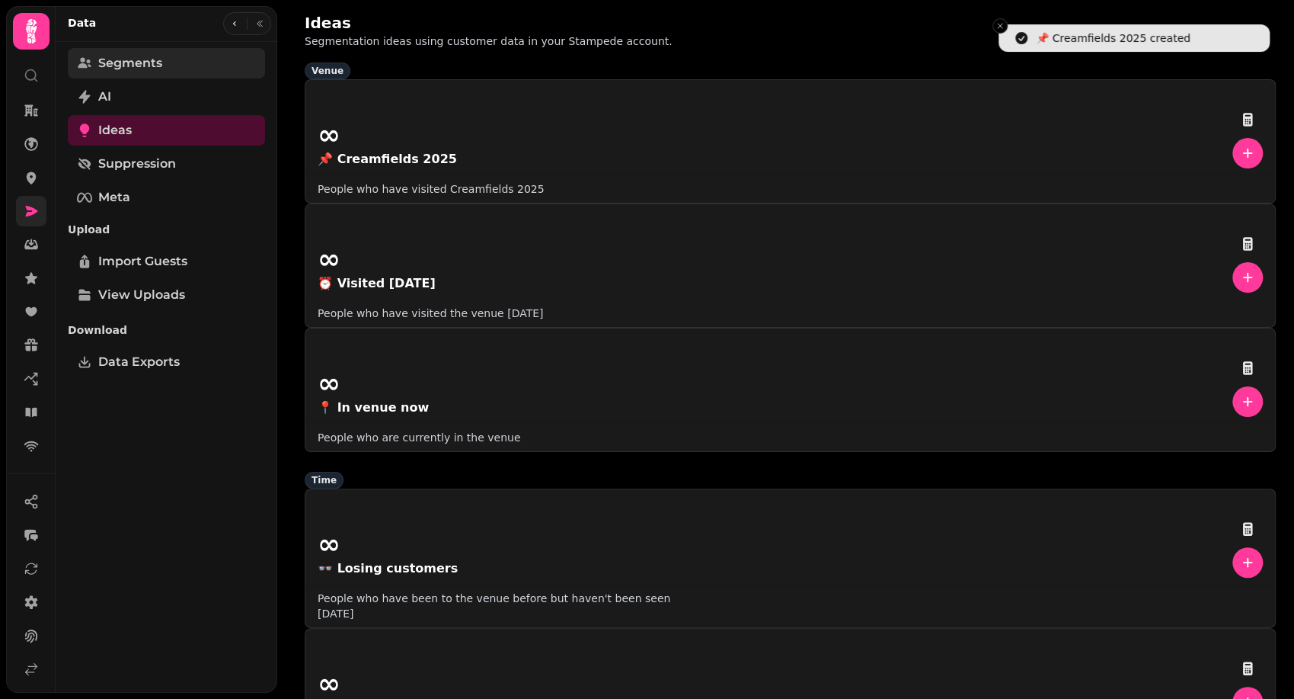
click at [209, 69] on link "Segments" at bounding box center [166, 63] width 197 height 30
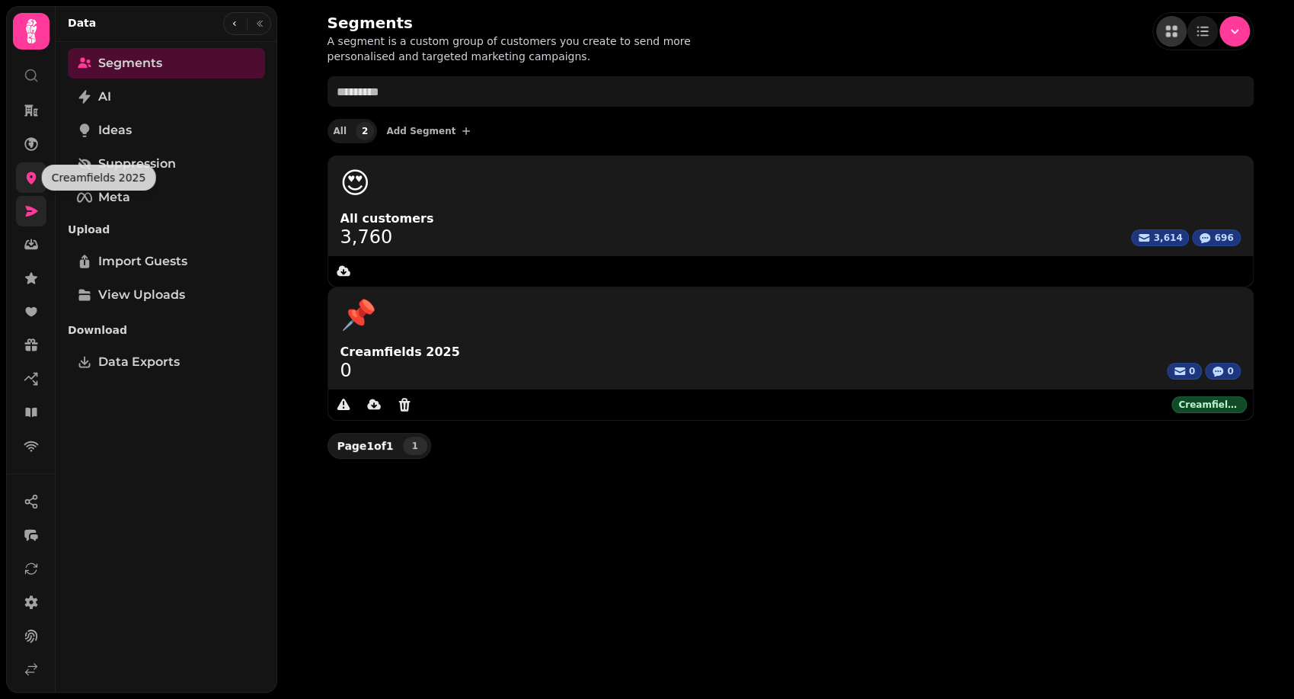
click at [30, 179] on icon at bounding box center [32, 178] width 10 height 12
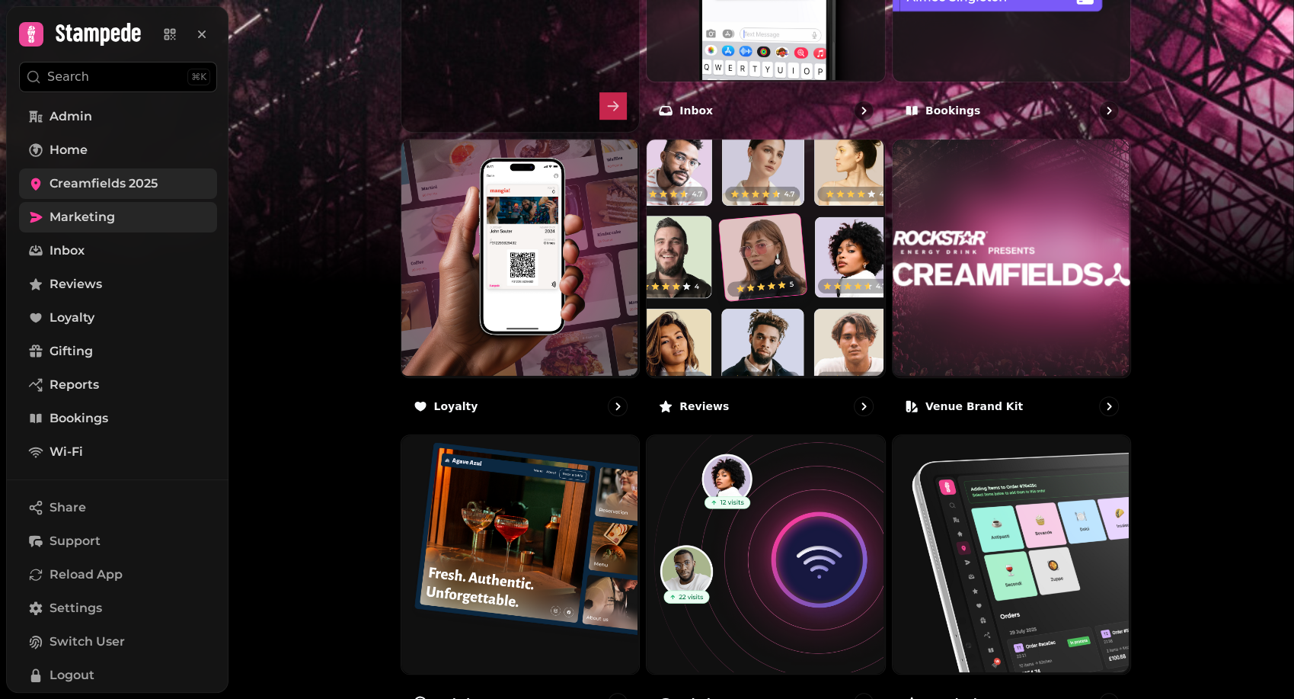
scroll to position [753, 0]
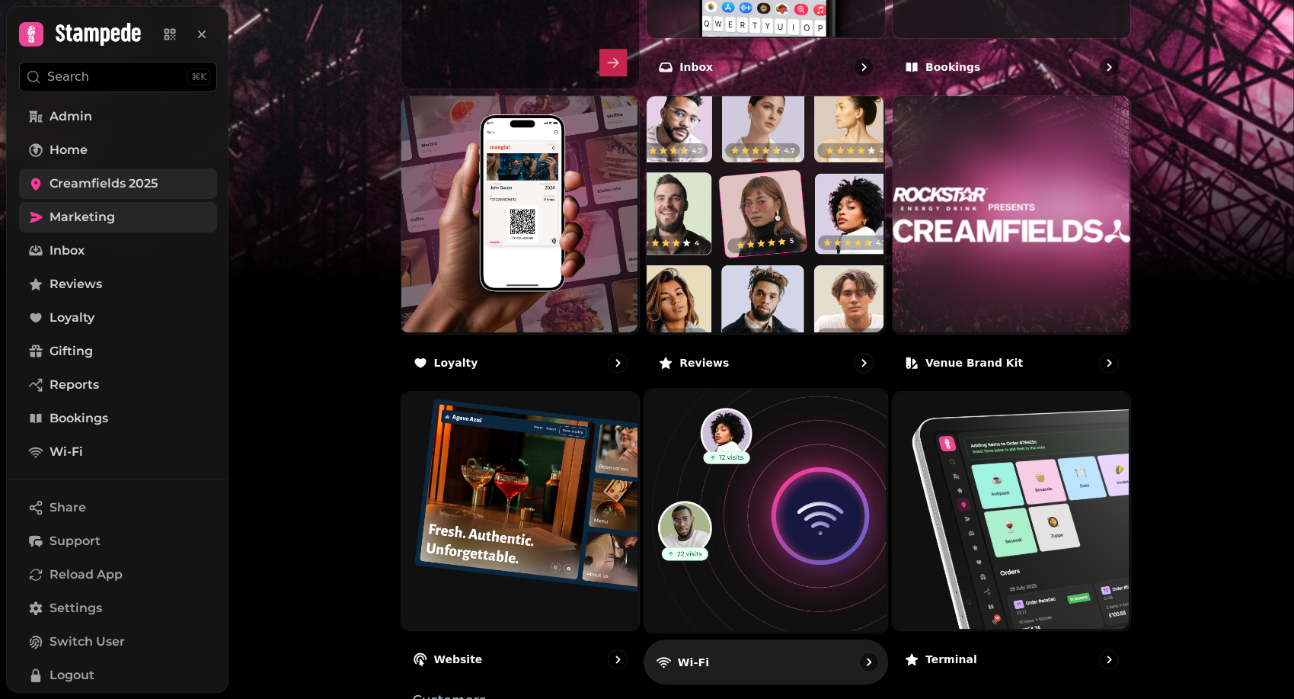
click at [711, 458] on img at bounding box center [764, 509] width 243 height 243
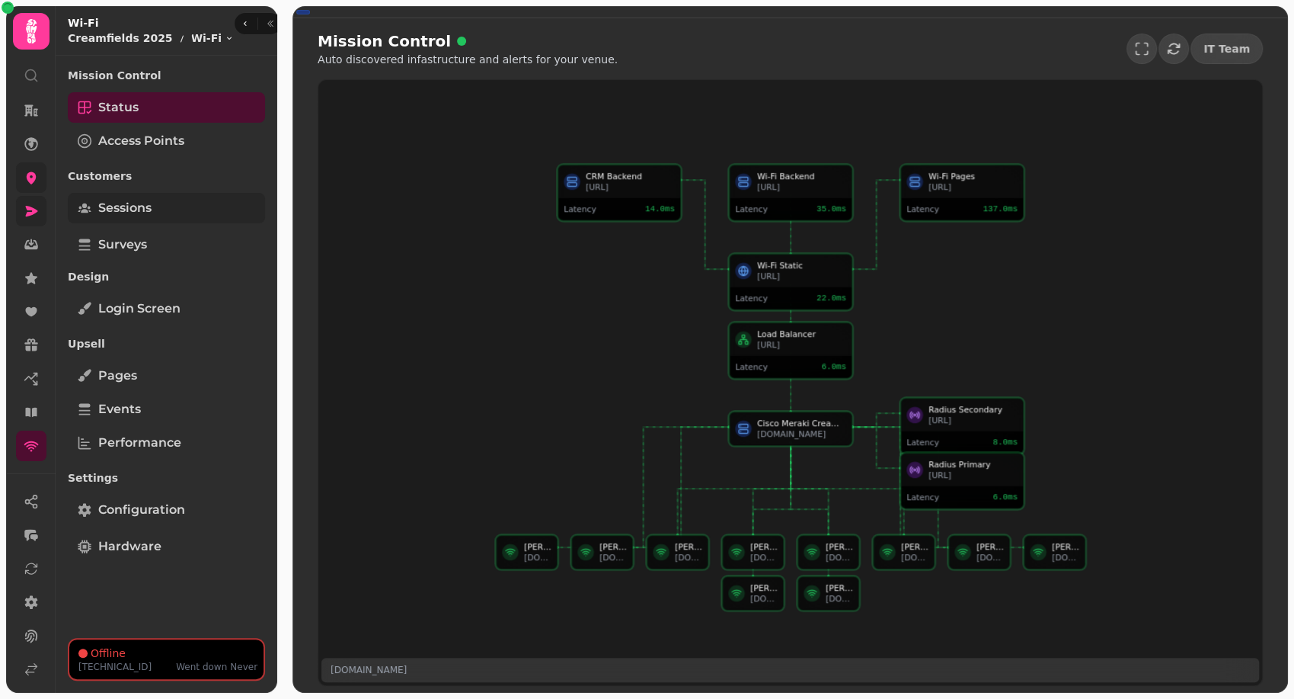
click at [183, 209] on link "Sessions" at bounding box center [166, 208] width 197 height 30
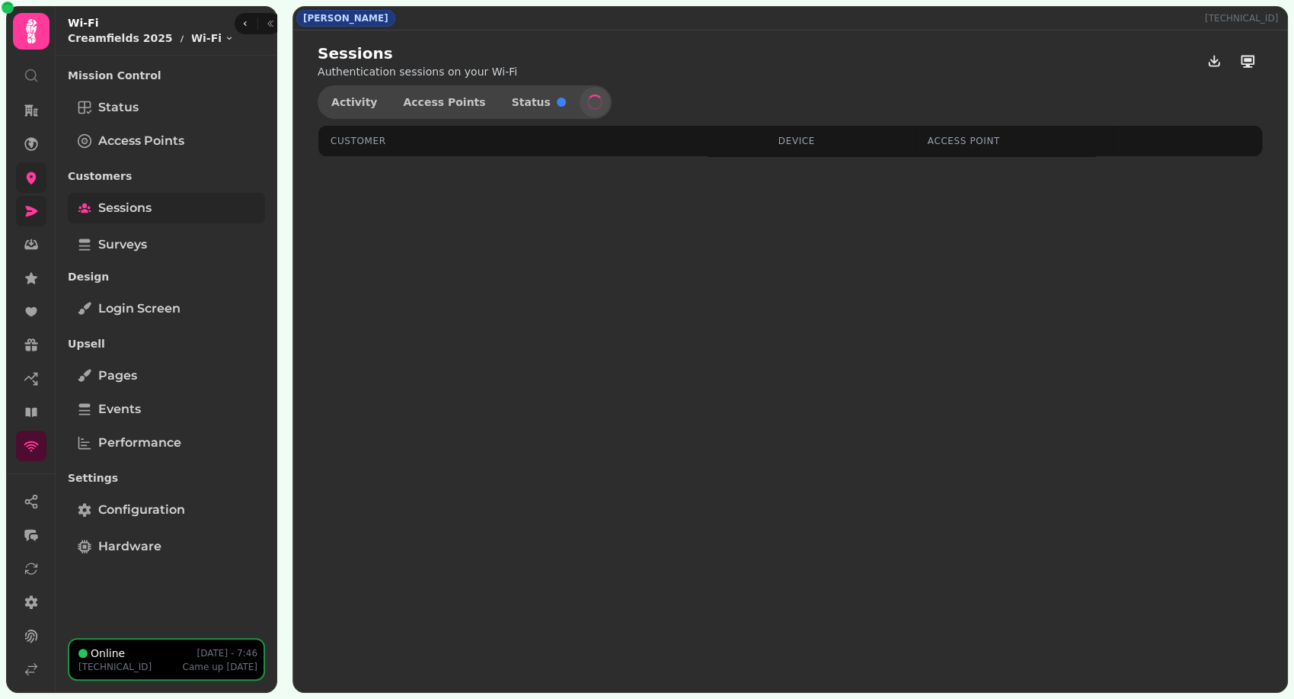
select select "**"
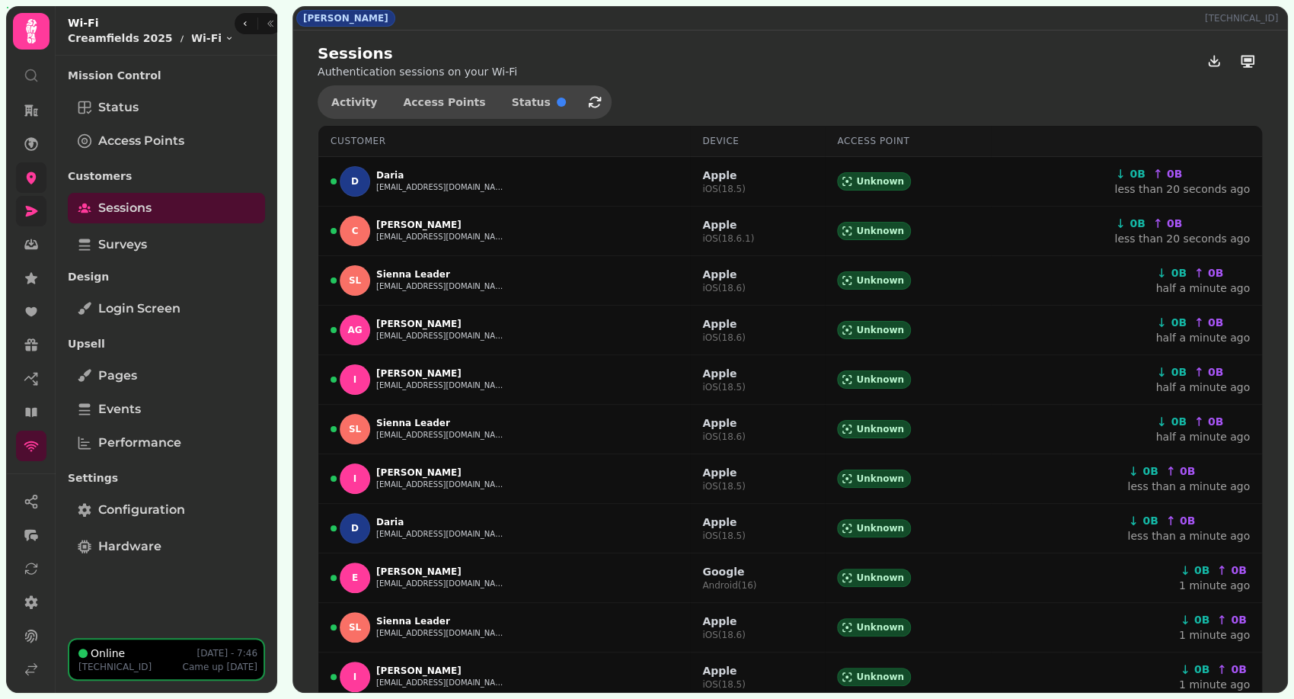
click at [19, 167] on link at bounding box center [31, 177] width 30 height 30
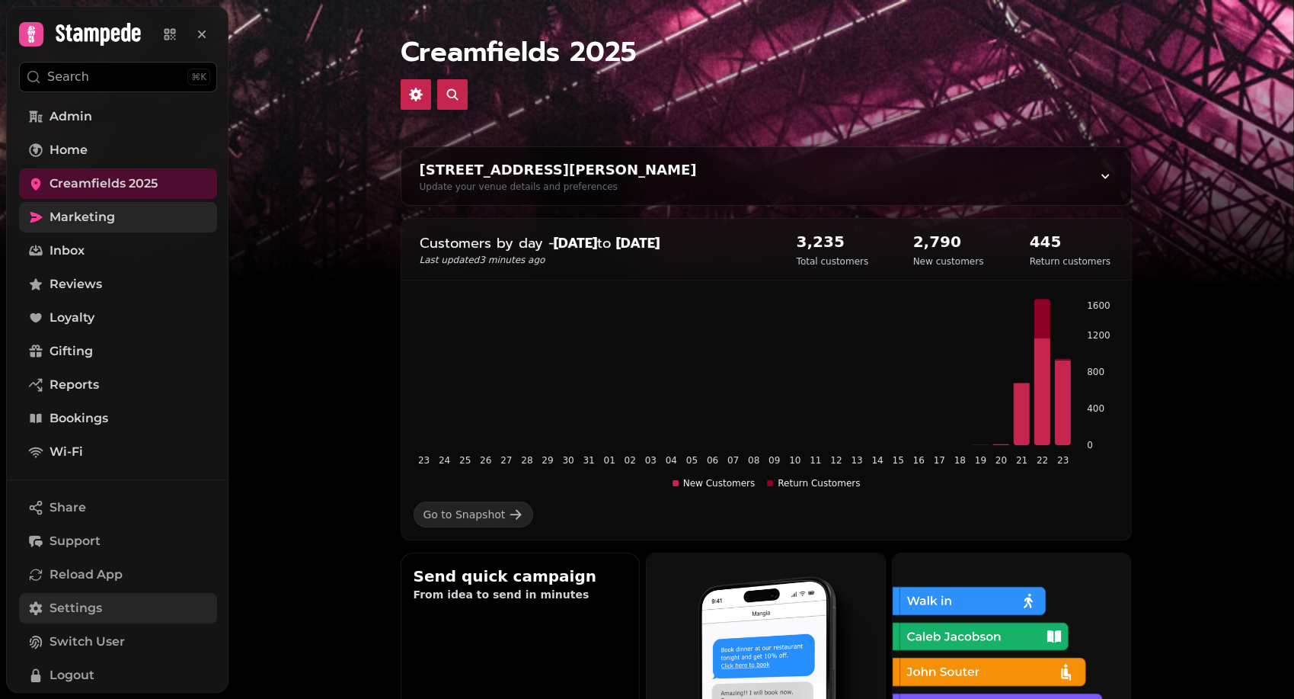
scroll to position [113, 0]
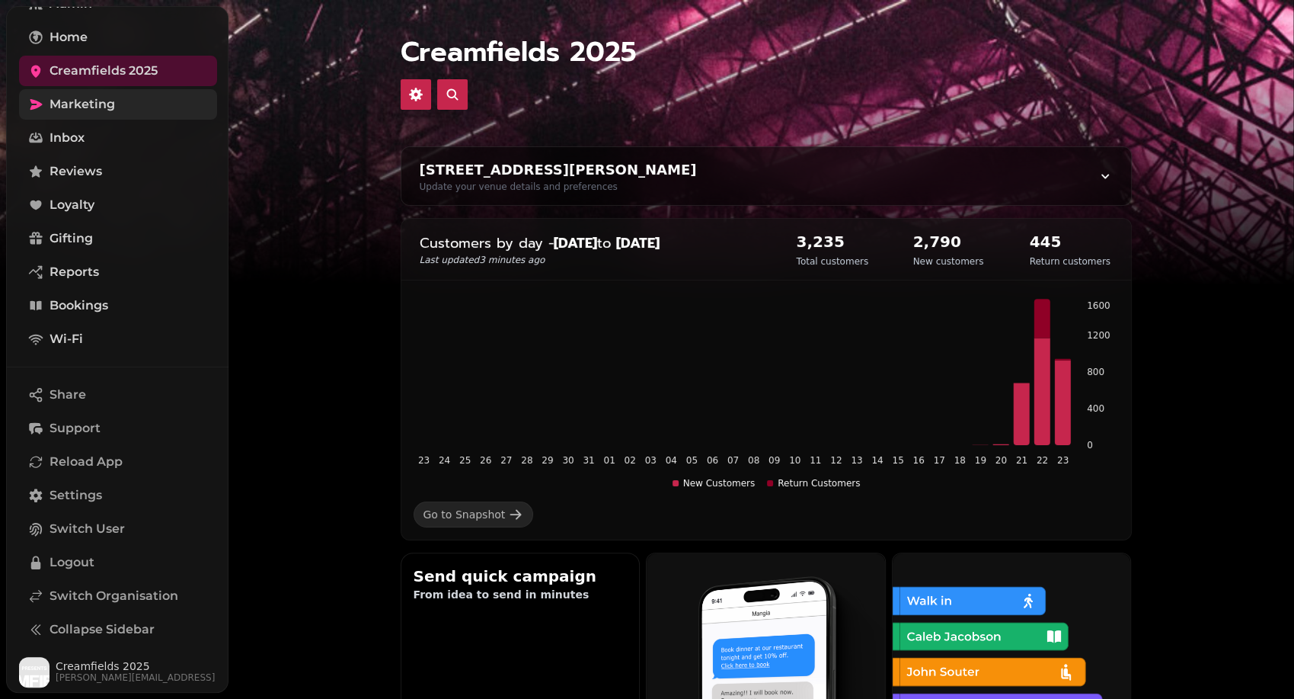
click at [110, 611] on nav "Share Support Reload App Settings Switch User Logout Switch Organisation Collap…" at bounding box center [118, 514] width 222 height 271
click at [110, 598] on span "Switch Organisation" at bounding box center [114, 596] width 129 height 18
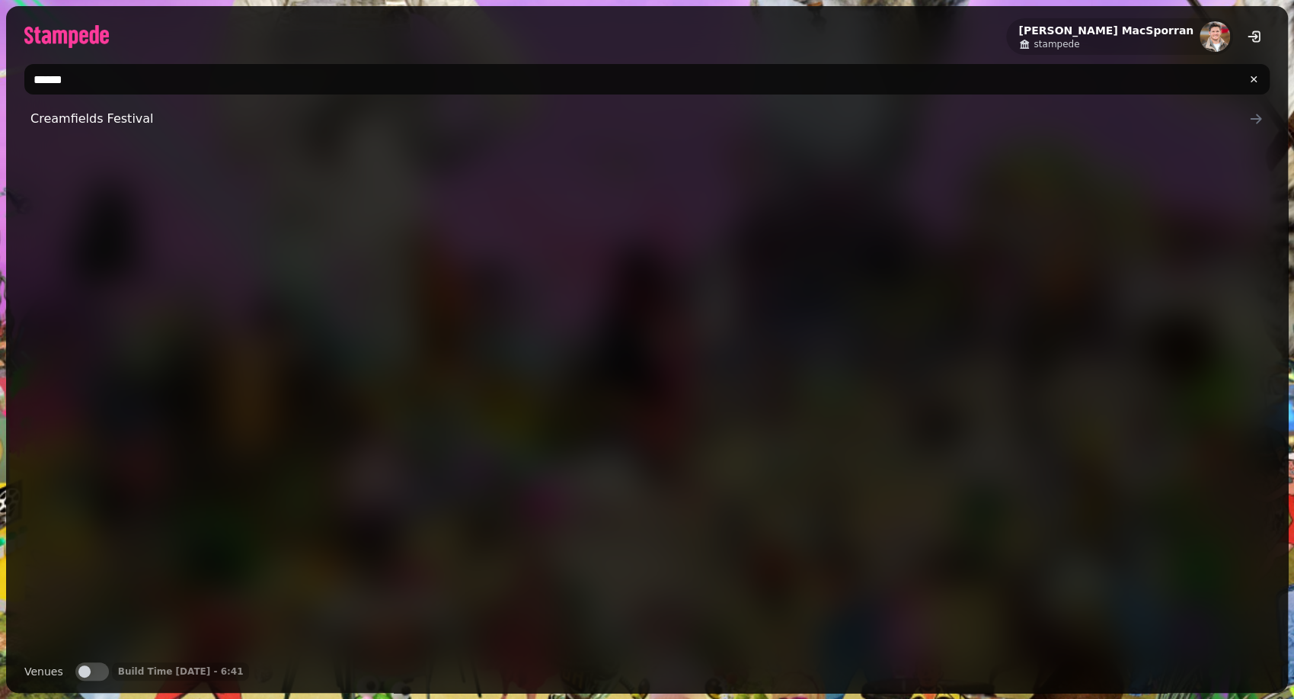
click at [168, 75] on input "******" at bounding box center [647, 79] width 1246 height 30
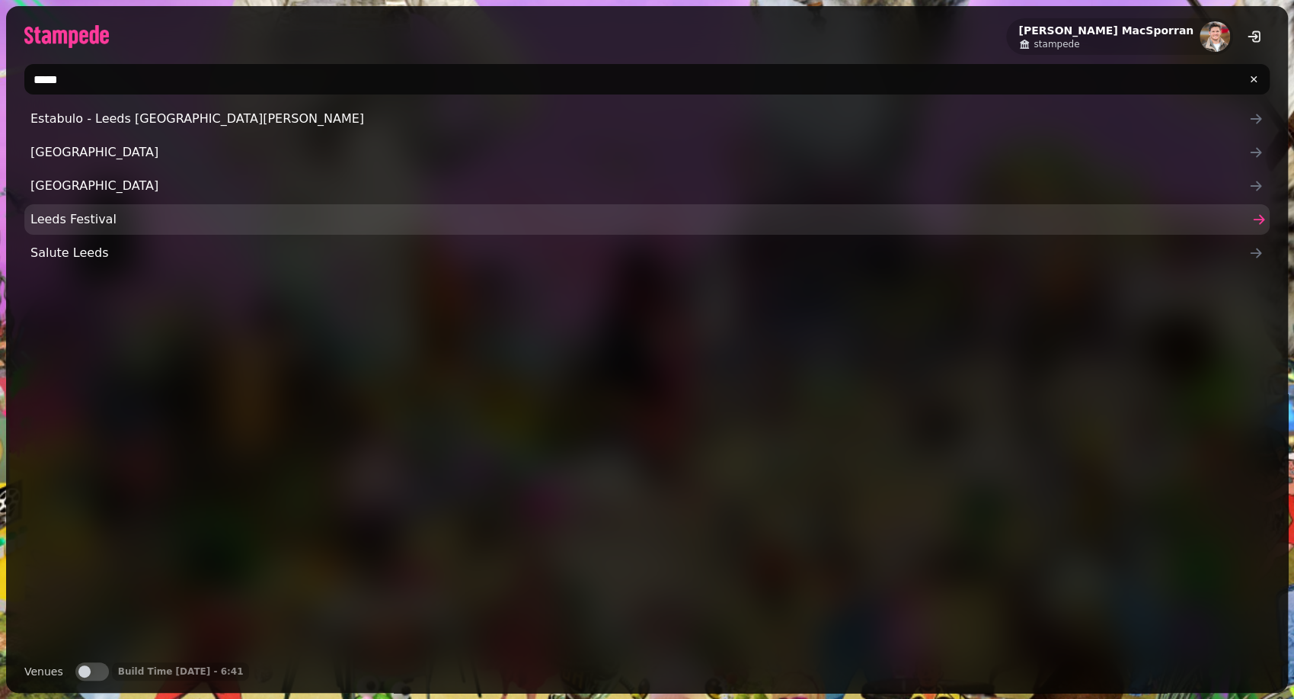
type input "*****"
click at [133, 211] on span "Leeds Festival" at bounding box center [639, 219] width 1218 height 18
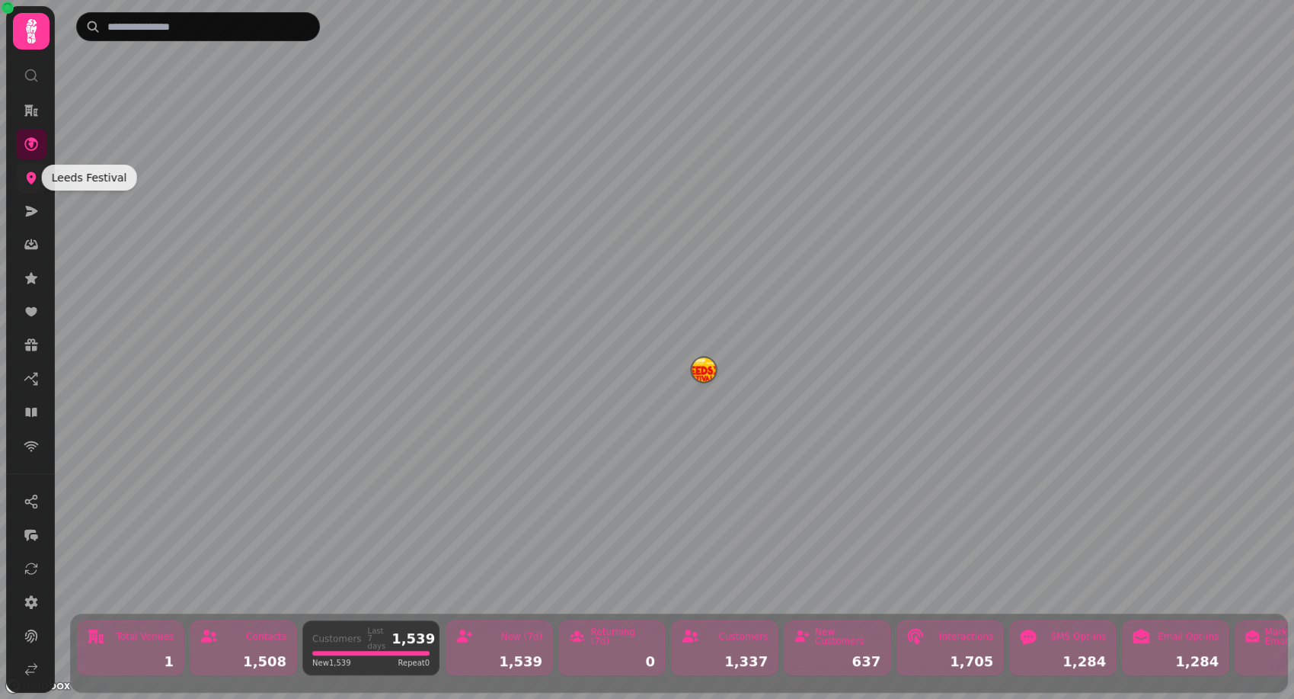
click at [30, 175] on icon at bounding box center [31, 177] width 15 height 15
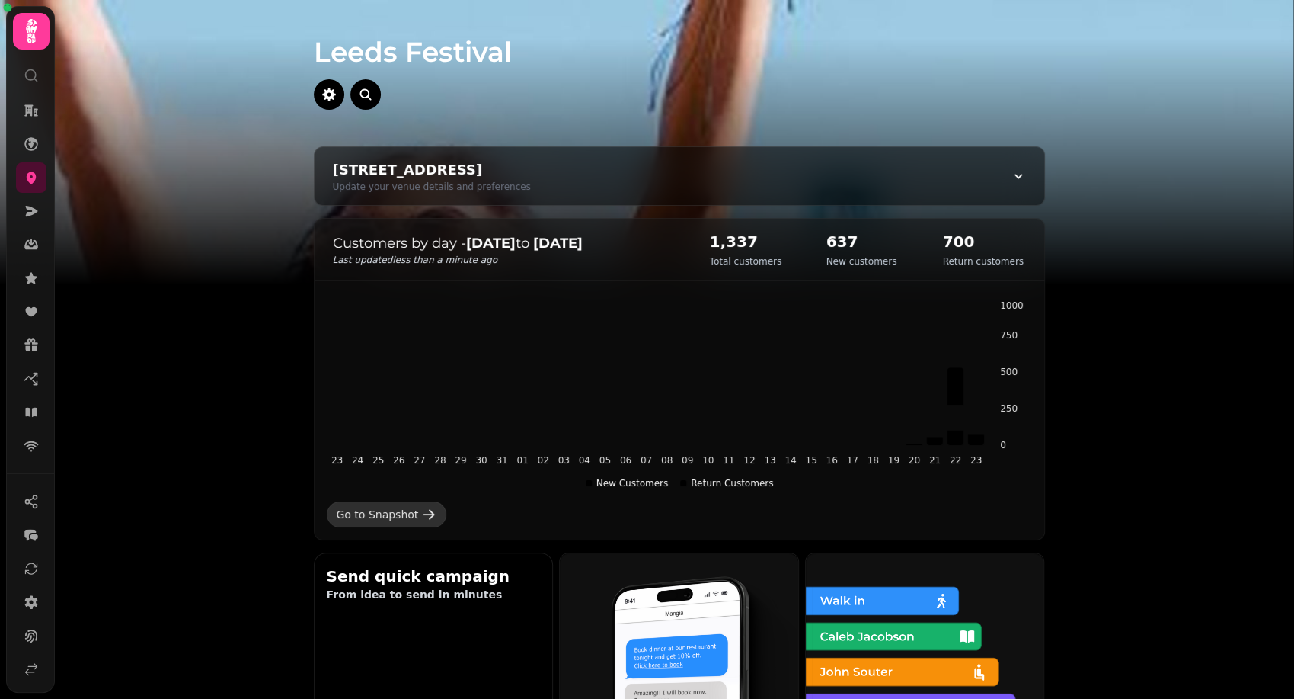
click at [389, 519] on div "Go to Snapshot" at bounding box center [378, 514] width 82 height 15
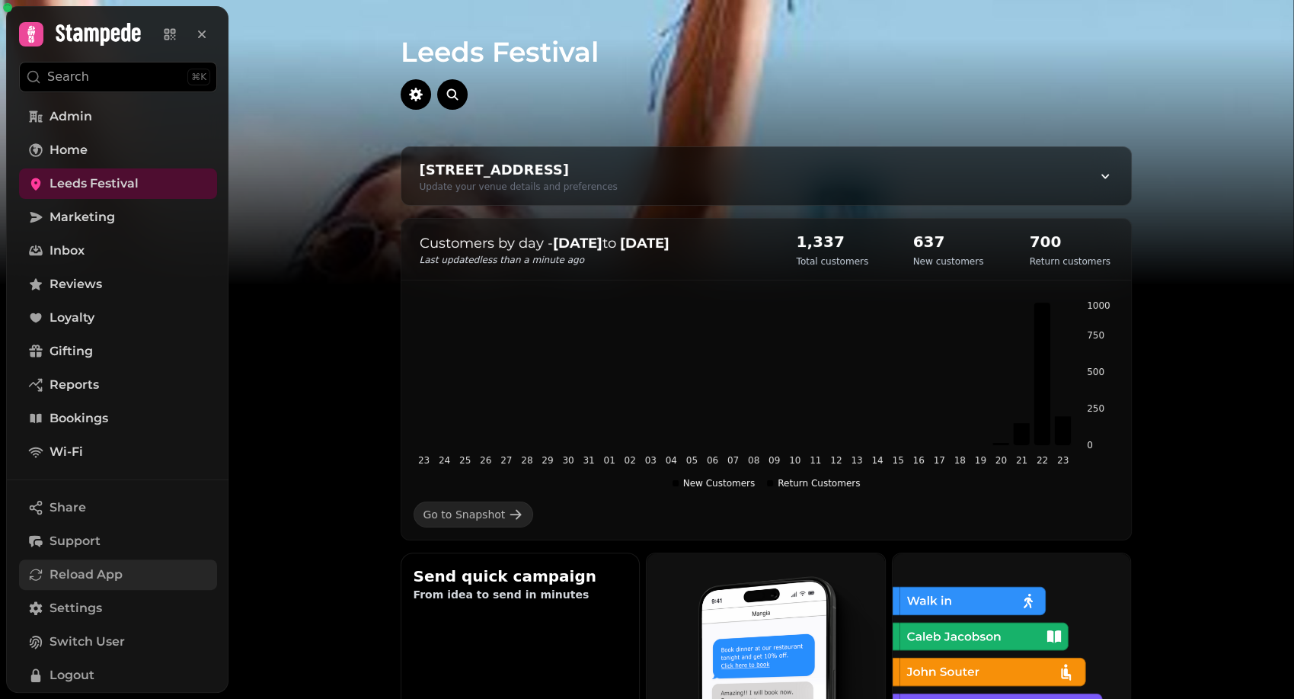
scroll to position [113, 0]
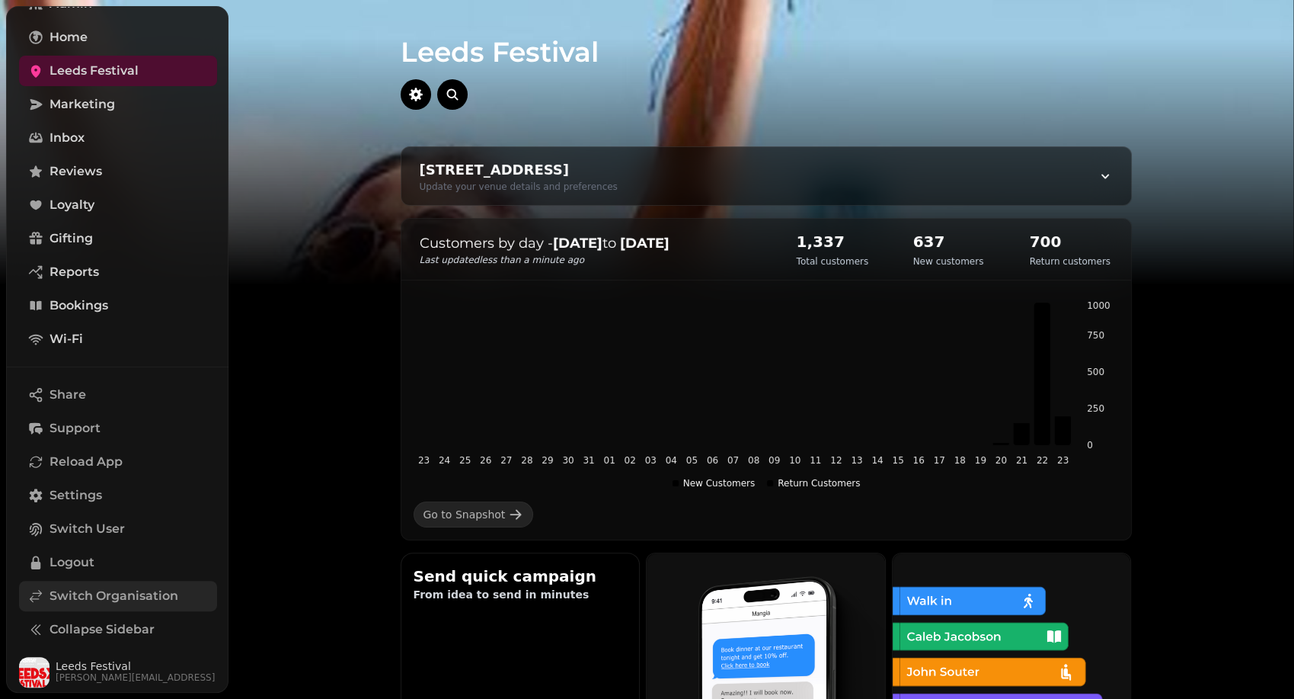
click at [83, 595] on span "Switch Organisation" at bounding box center [114, 596] width 129 height 18
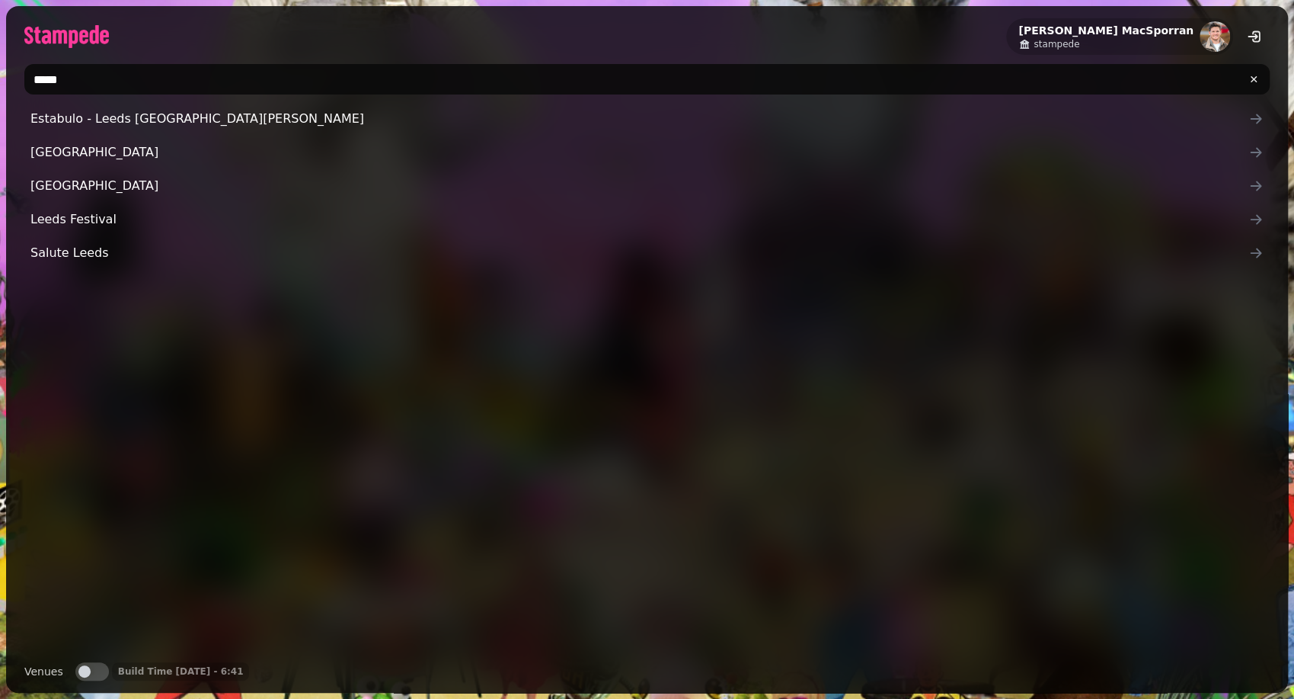
click at [120, 86] on input "*****" at bounding box center [647, 79] width 1246 height 30
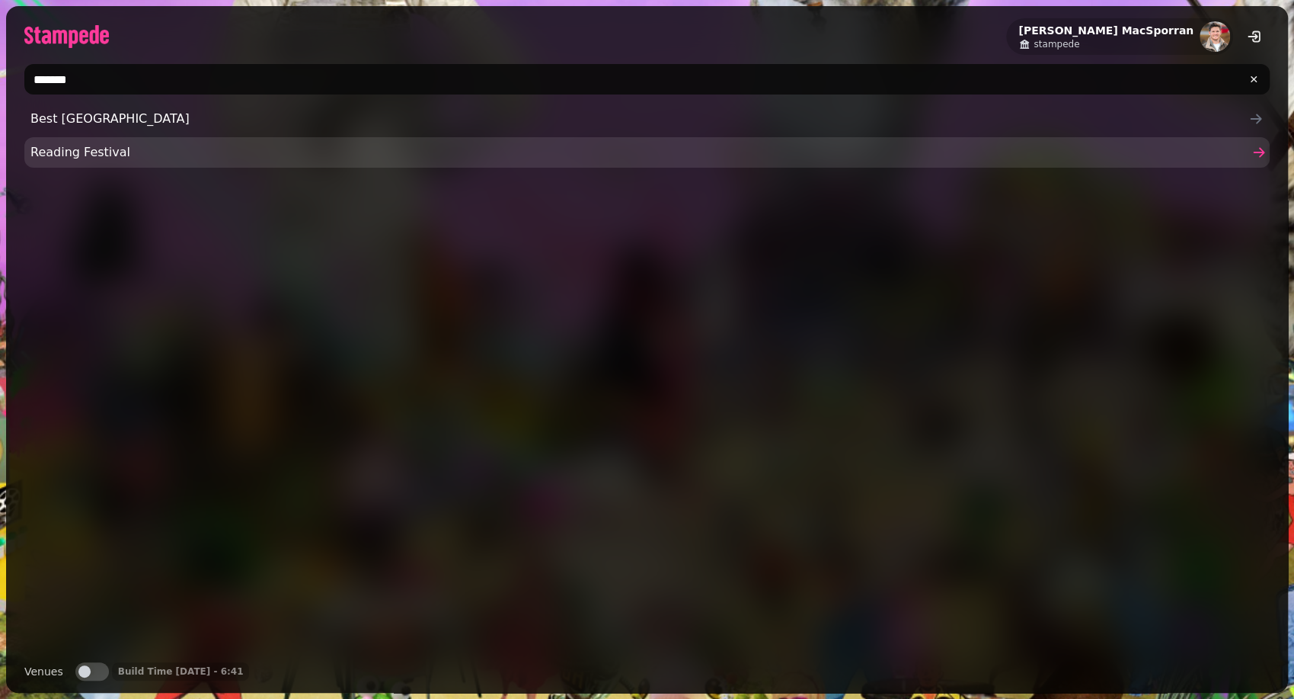
type input "*******"
click at [123, 143] on span "Reading Festival" at bounding box center [639, 152] width 1218 height 18
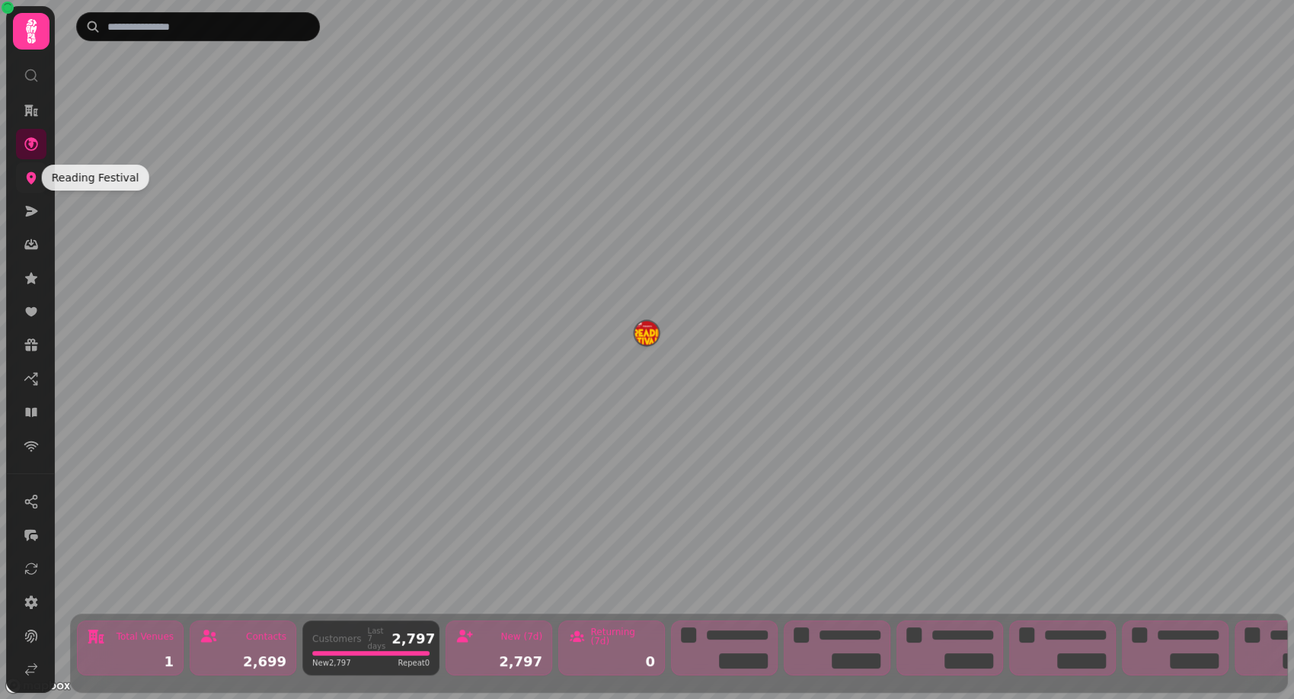
click at [29, 183] on icon at bounding box center [31, 177] width 15 height 15
